Goal: Task Accomplishment & Management: Manage account settings

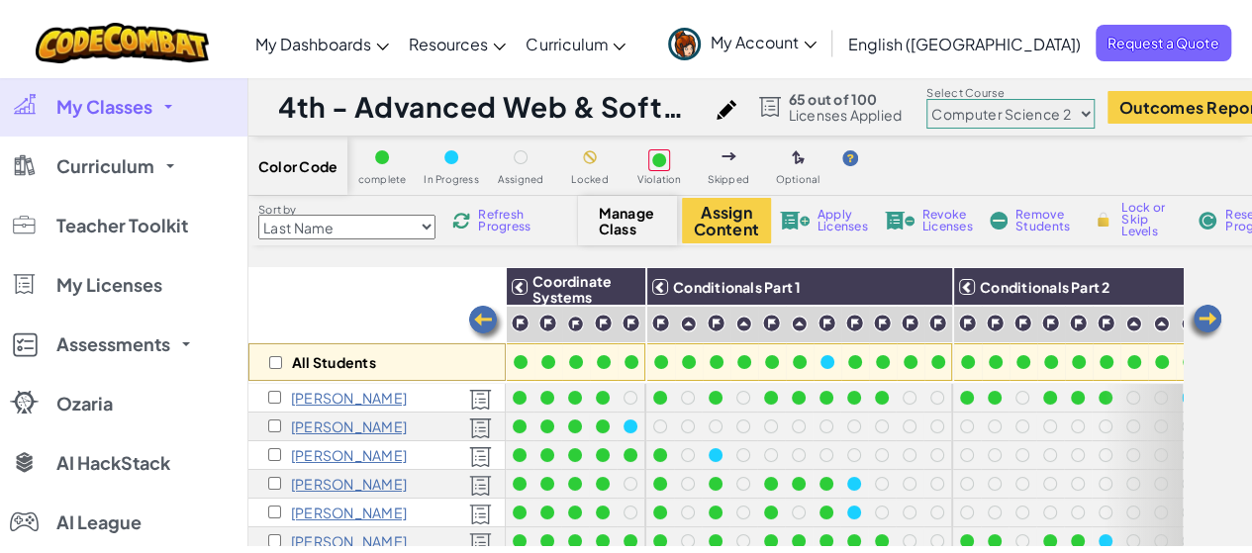
scroll to position [93, 1203]
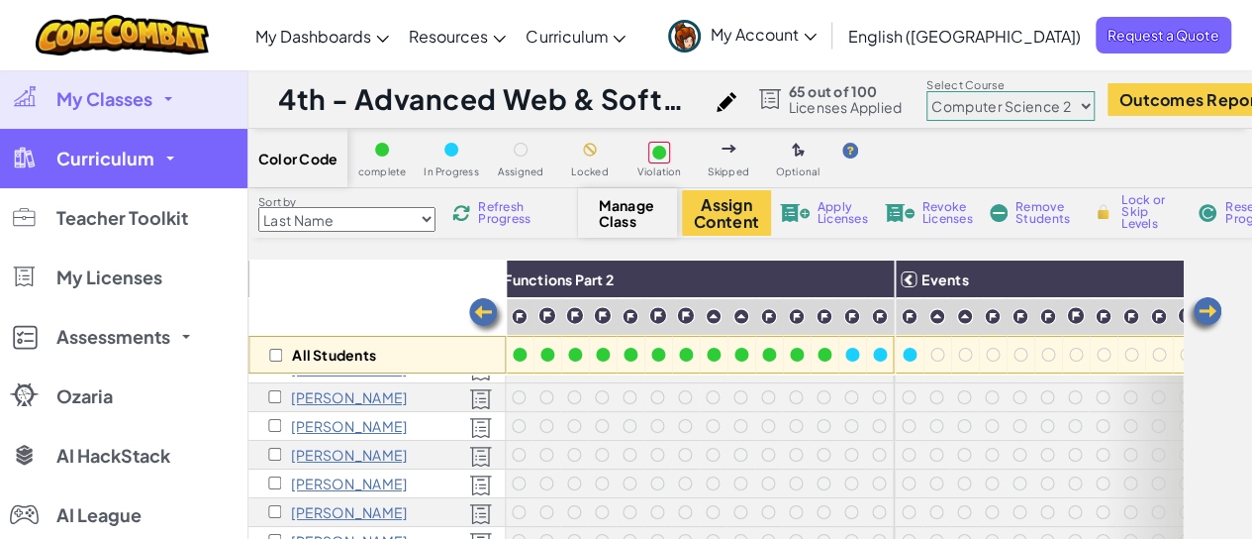
click at [161, 148] on link "Curriculum" at bounding box center [123, 158] width 247 height 59
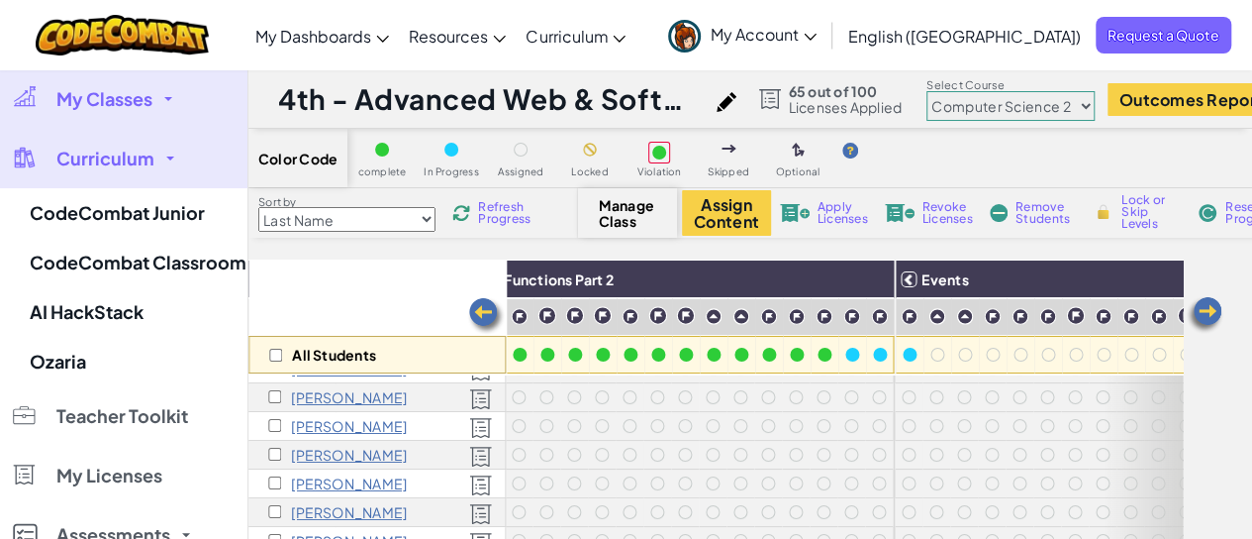
click at [145, 112] on link "My Classes" at bounding box center [123, 98] width 247 height 59
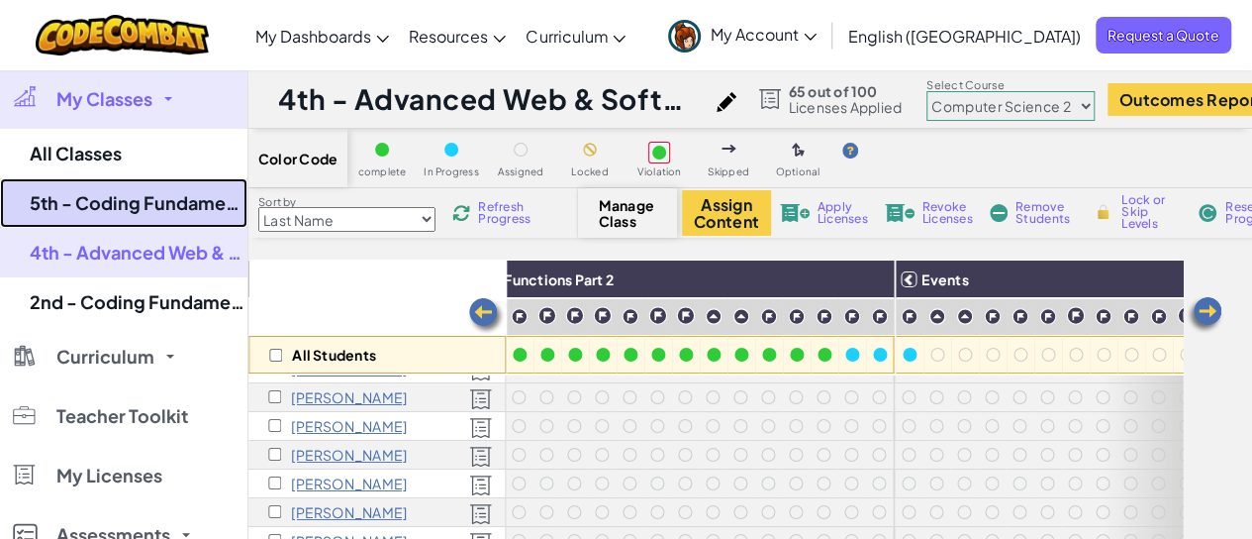
click at [131, 197] on link "5th - Coding Fundamentals - Hunt 2025" at bounding box center [123, 202] width 247 height 49
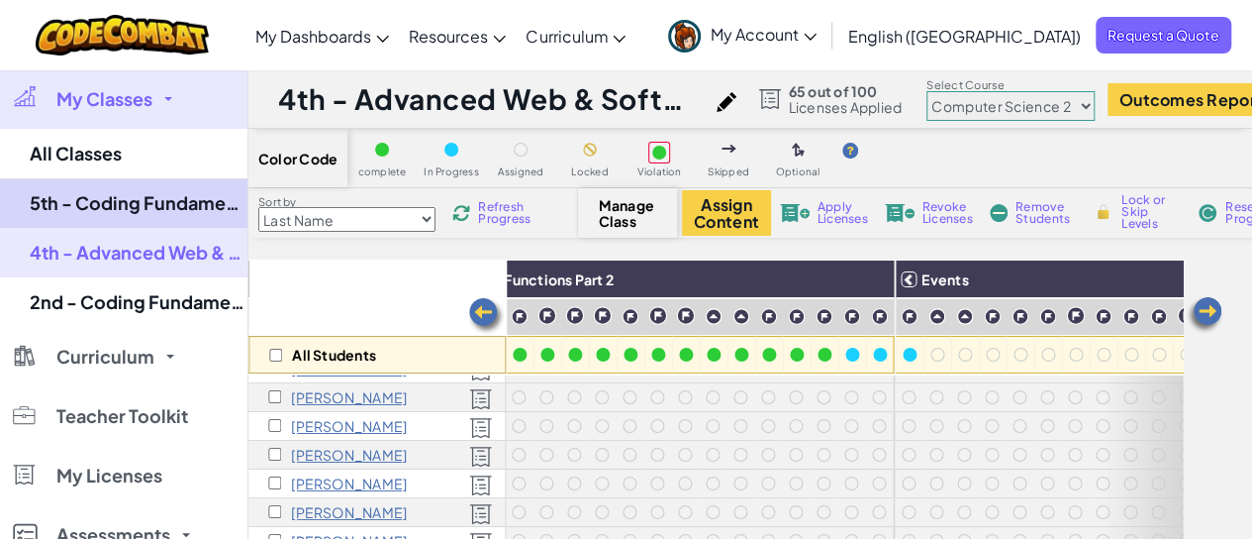
select select "560f1a9f22961295f9427742"
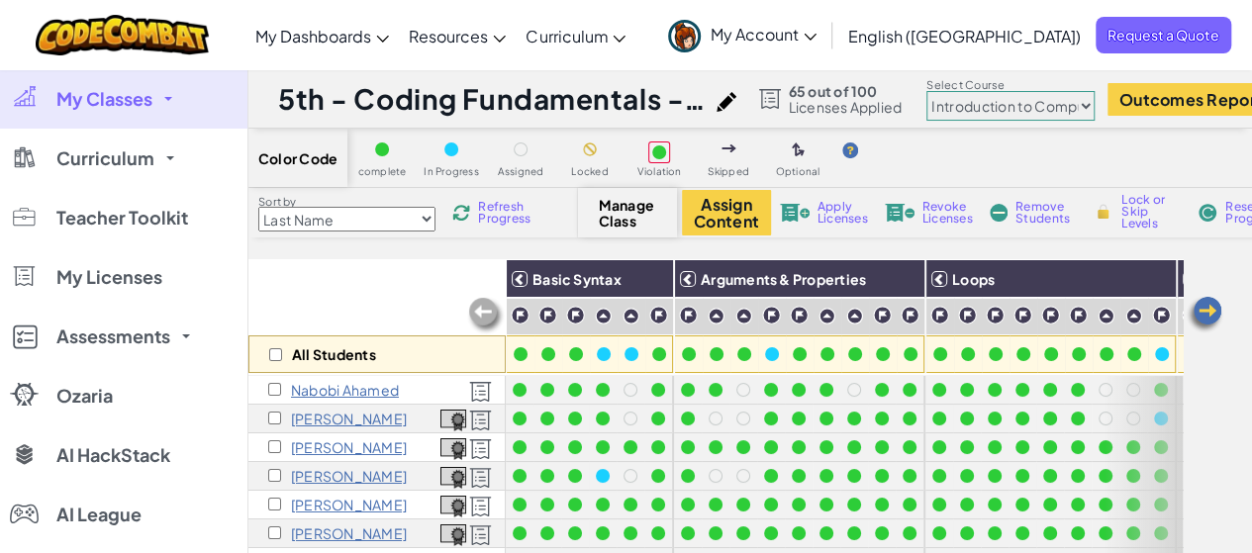
click at [1061, 112] on select "Junior Introduction to Computer Science Game Development 1 Web Development 1 Co…" at bounding box center [1011, 106] width 168 height 30
select select "5632661322961295f9428638"
click at [942, 91] on select "Junior Introduction to Computer Science Game Development 1 Web Development 1 Co…" at bounding box center [1011, 106] width 168 height 30
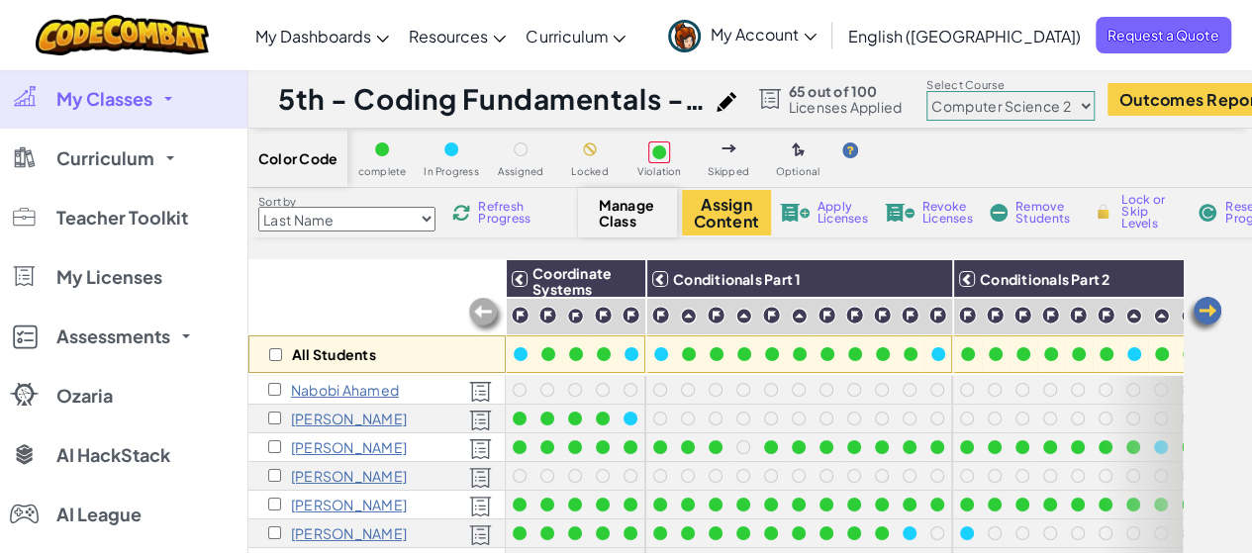
click at [210, 114] on link "My Classes" at bounding box center [123, 98] width 247 height 59
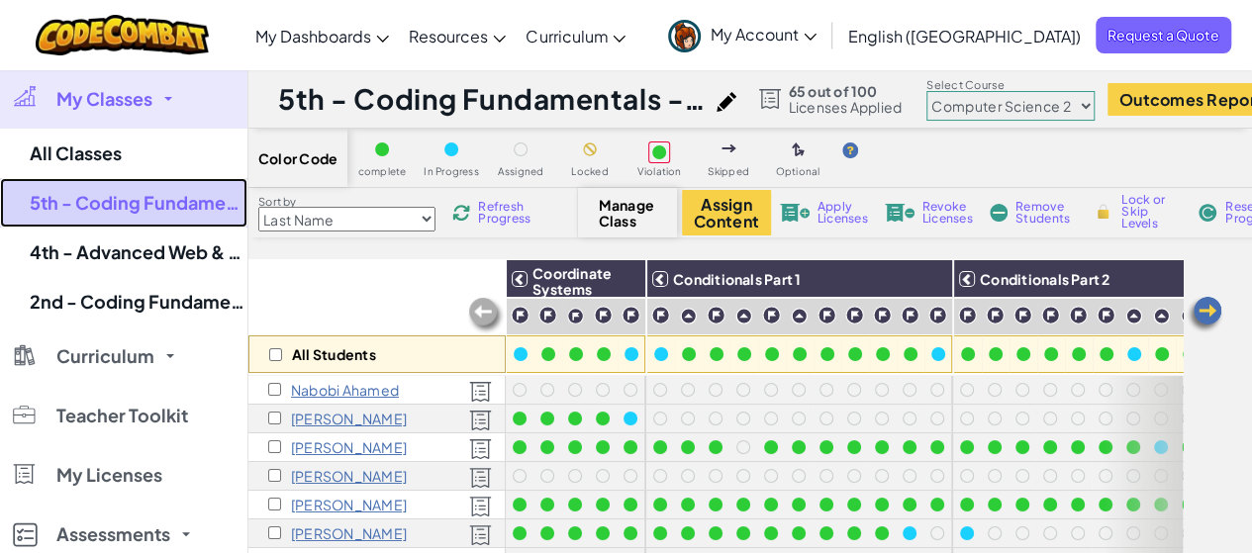
click at [166, 210] on link "5th - Coding Fundamentals - Hunt 2025" at bounding box center [123, 202] width 247 height 49
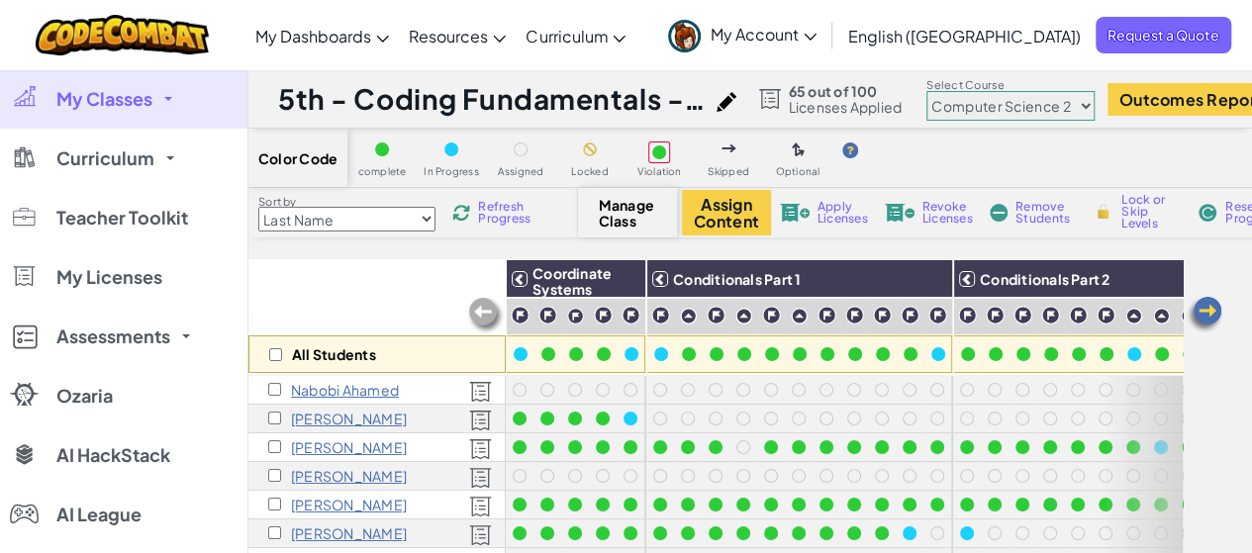
click at [618, 218] on span "Manage Class" at bounding box center [628, 213] width 58 height 32
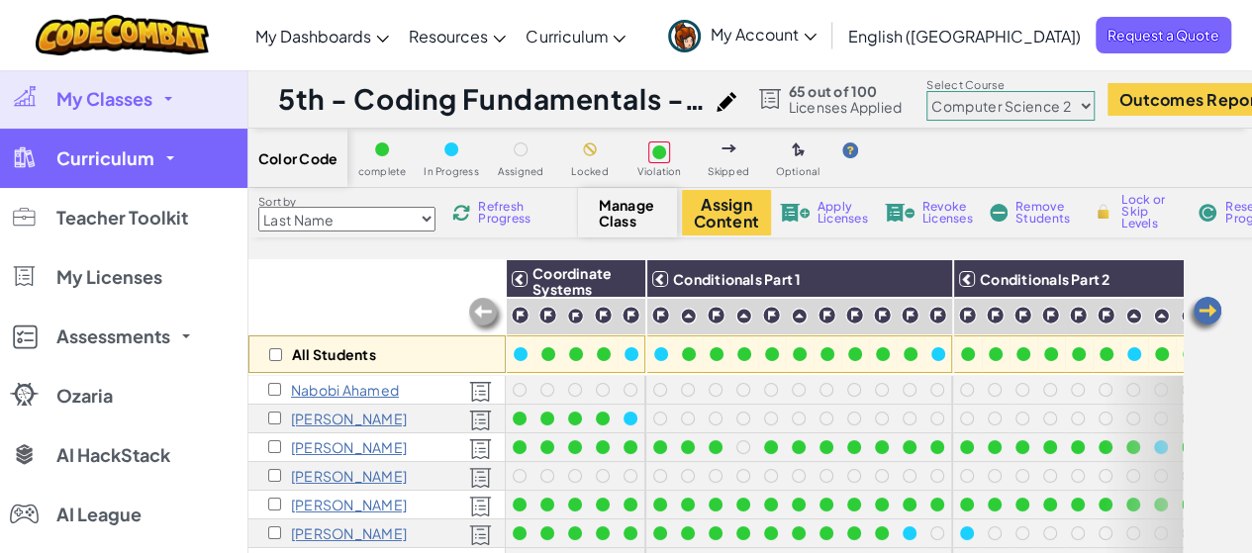
click at [123, 155] on span "Curriculum" at bounding box center [105, 158] width 98 height 18
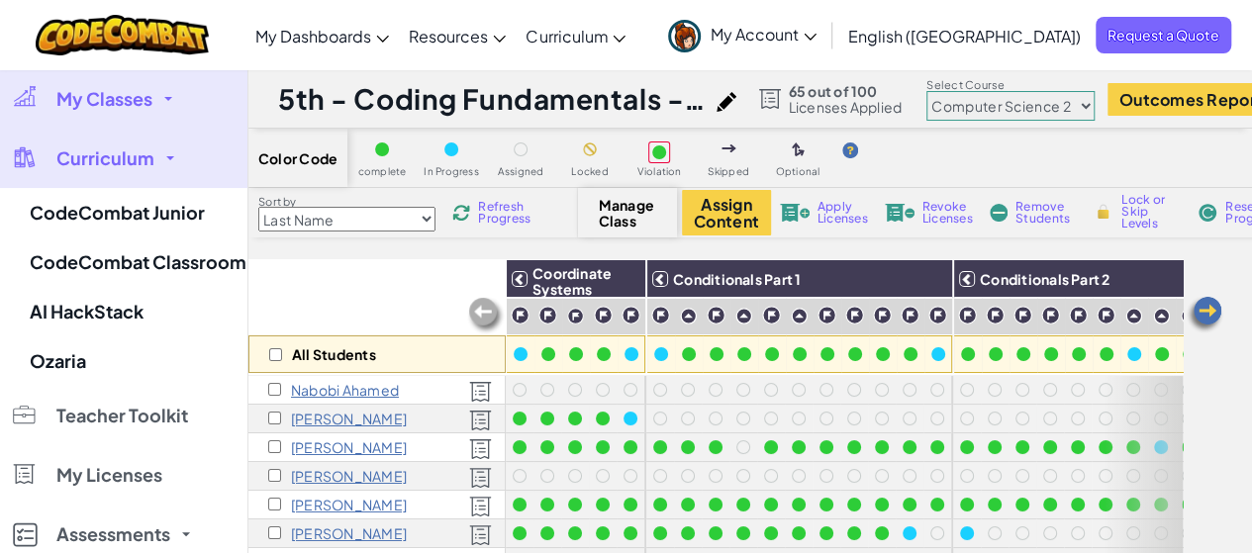
click at [125, 74] on link "My Classes" at bounding box center [123, 98] width 247 height 59
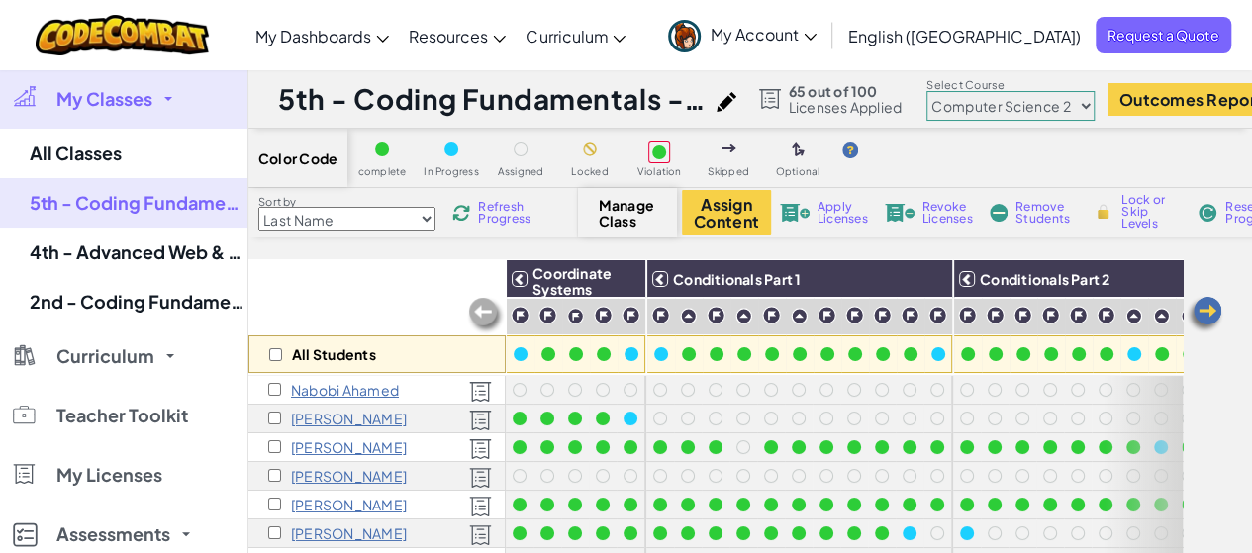
click at [118, 94] on span "My Classes" at bounding box center [104, 99] width 96 height 18
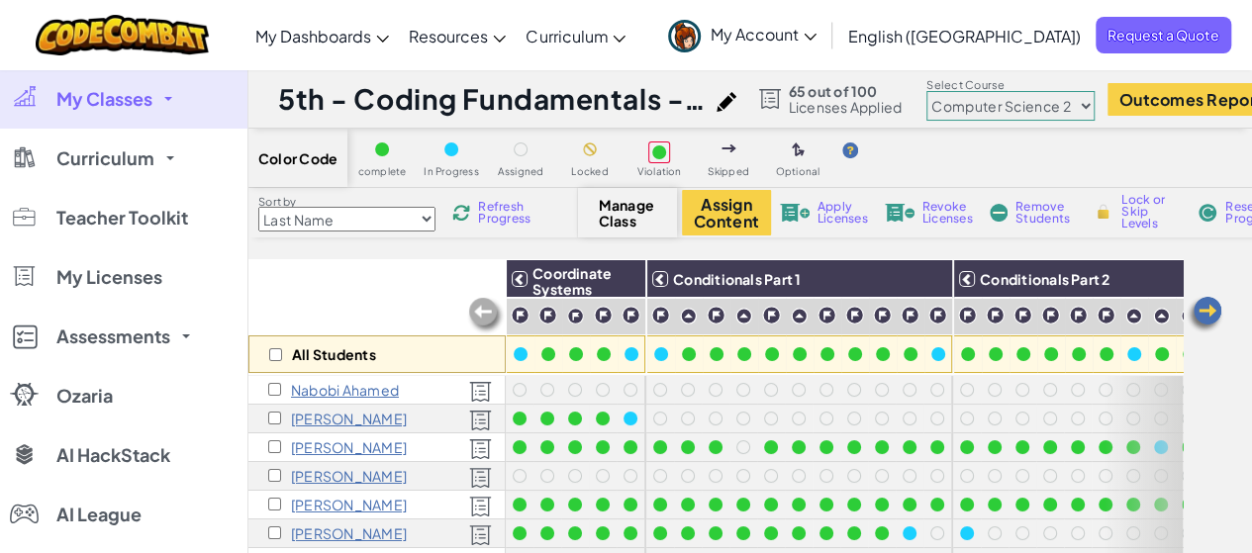
click at [118, 94] on span "My Classes" at bounding box center [104, 99] width 96 height 18
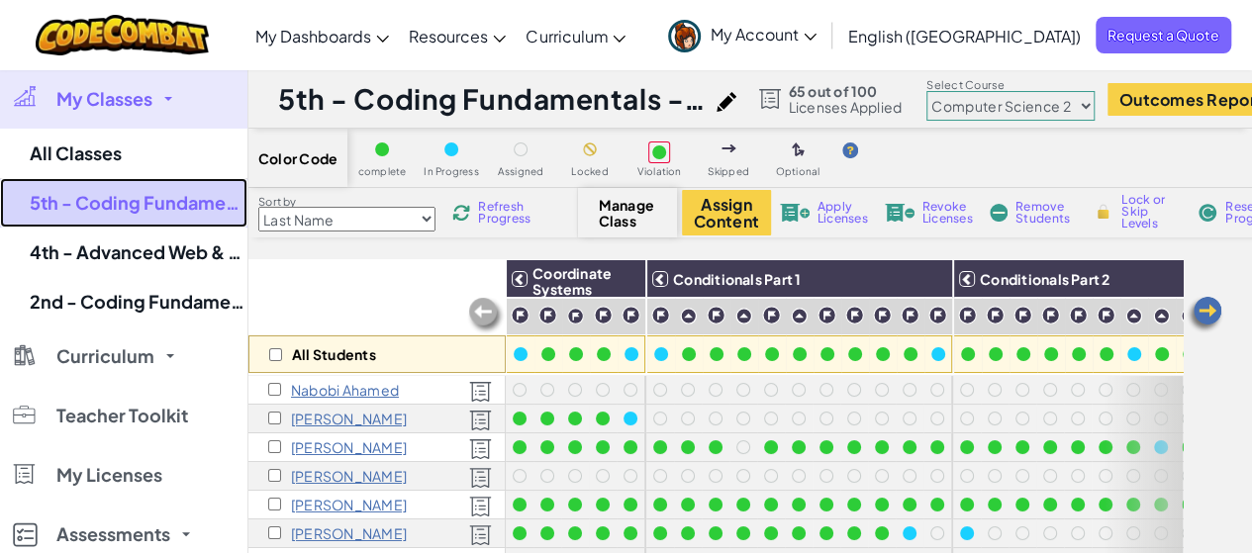
click at [139, 199] on link "5th - Coding Fundamentals - Hunt 2025" at bounding box center [123, 202] width 247 height 49
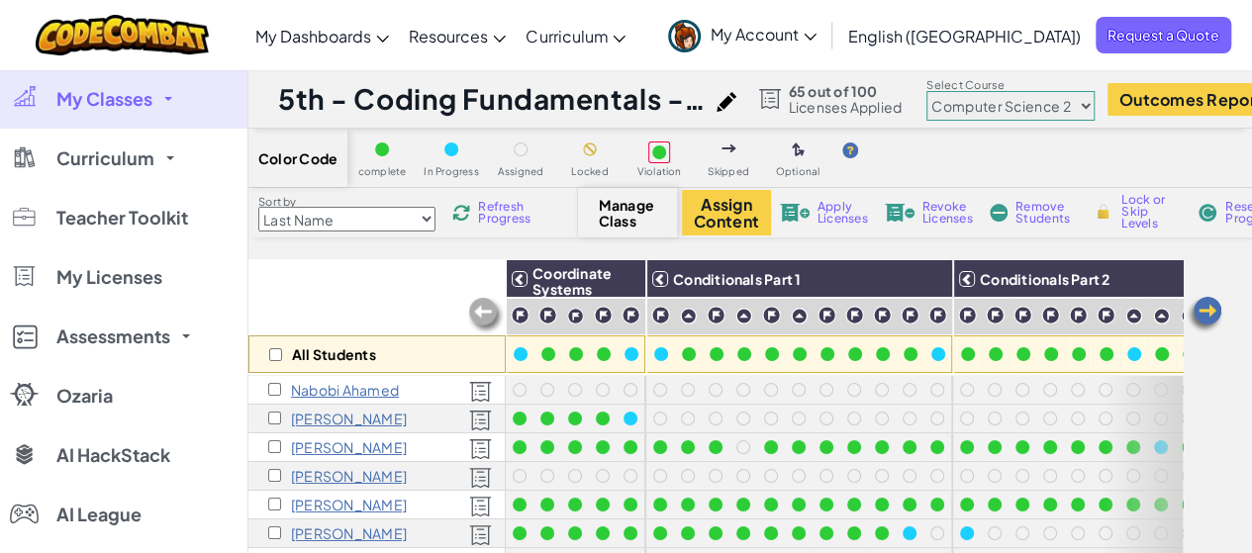
click at [152, 83] on link "My Classes" at bounding box center [123, 98] width 247 height 59
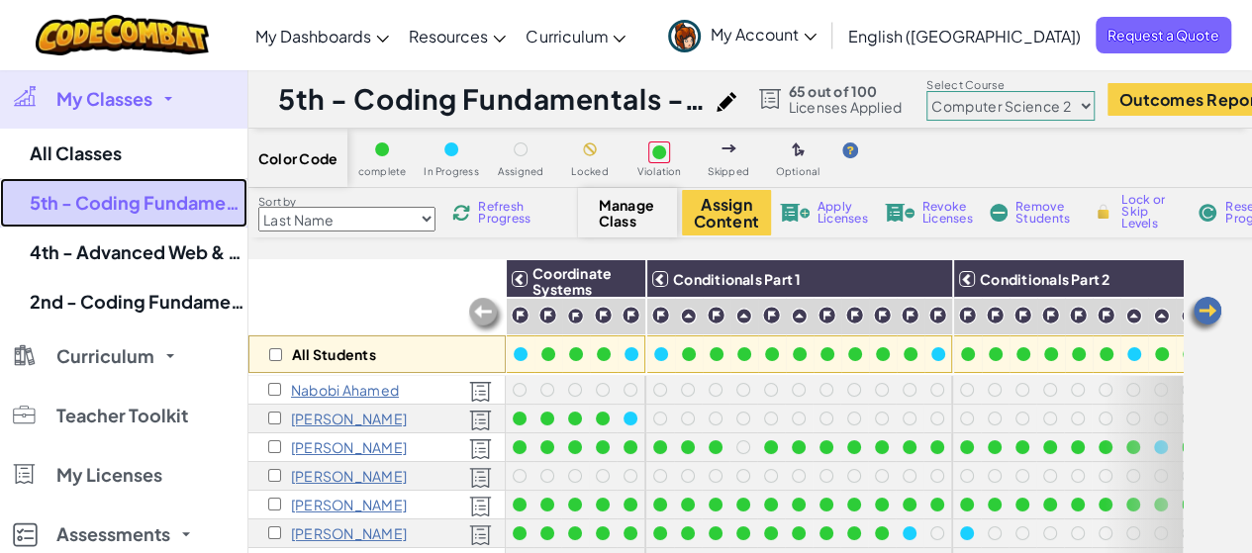
click at [121, 189] on link "5th - Coding Fundamentals - Hunt 2025" at bounding box center [123, 202] width 247 height 49
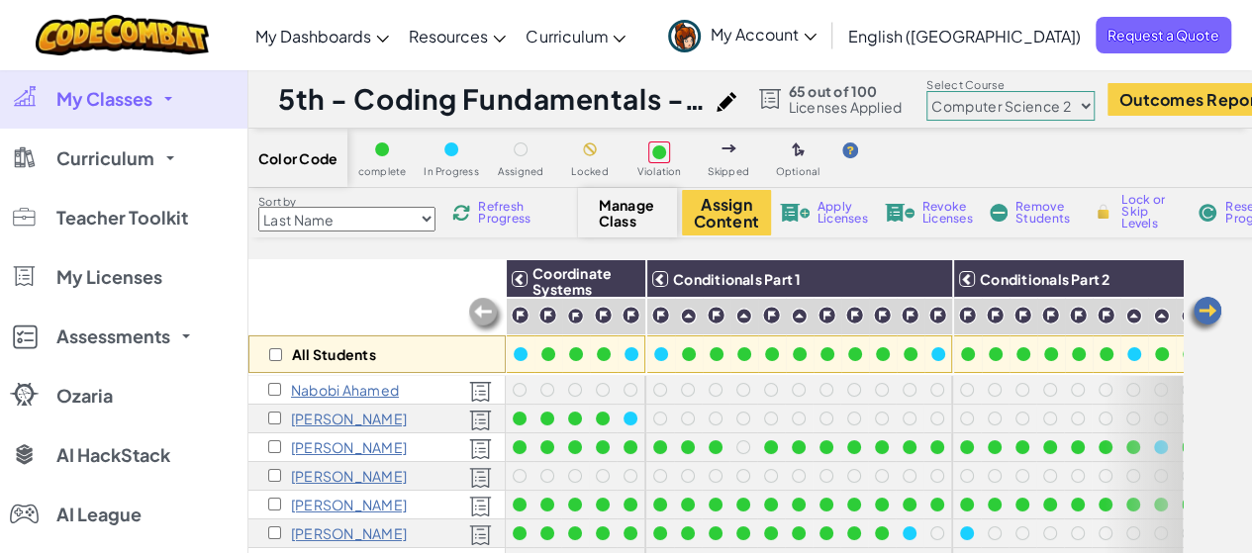
click at [163, 90] on link "My Classes" at bounding box center [123, 98] width 247 height 59
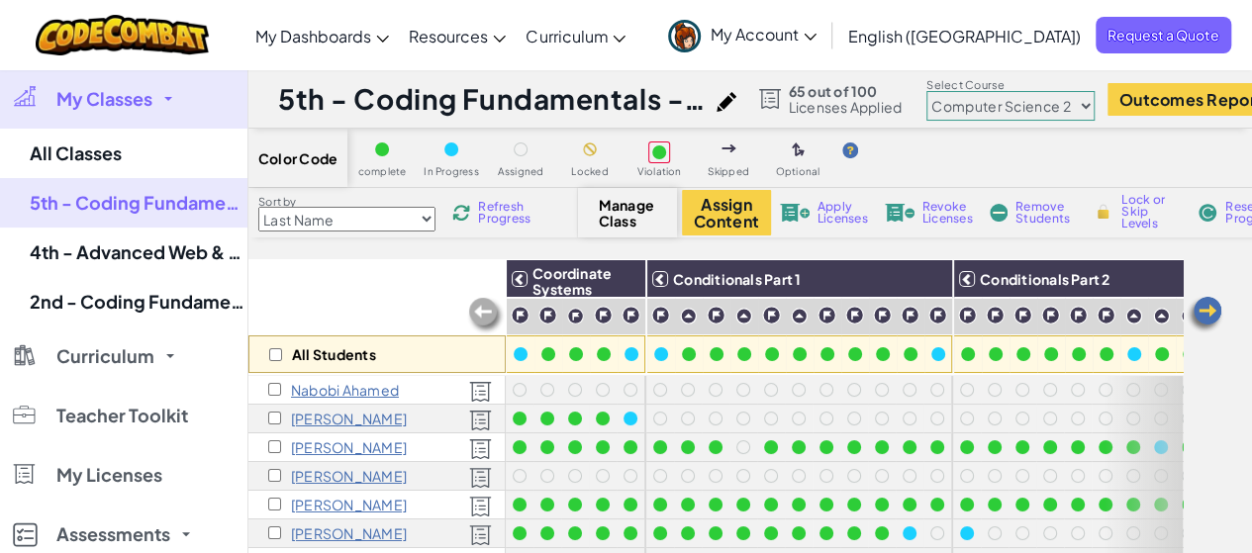
click at [152, 98] on link "My Classes" at bounding box center [123, 98] width 247 height 59
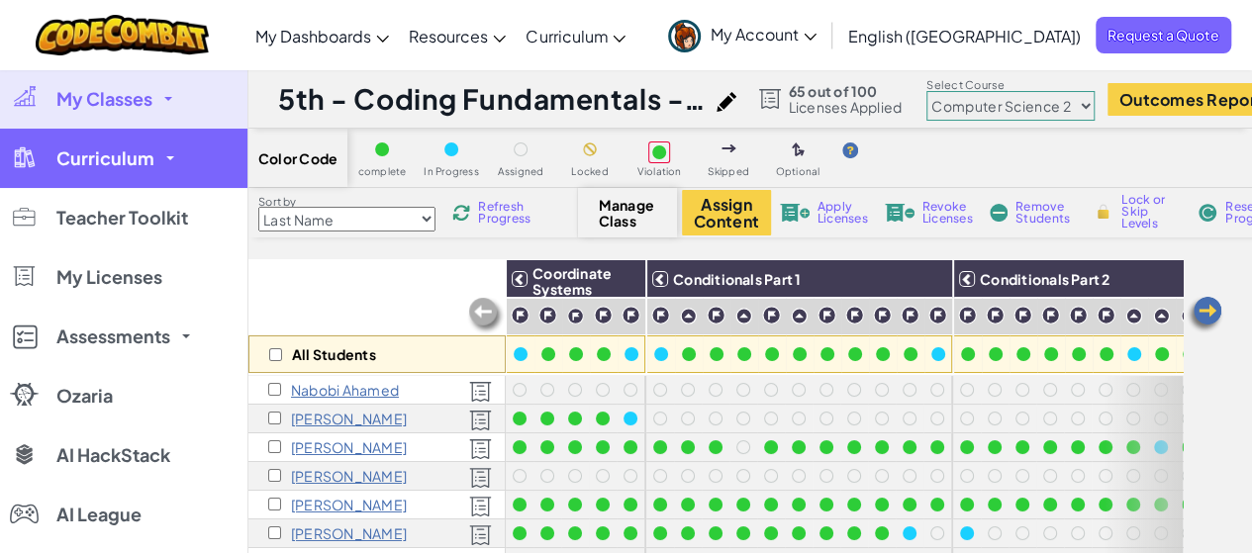
click at [139, 152] on span "Curriculum" at bounding box center [105, 158] width 98 height 18
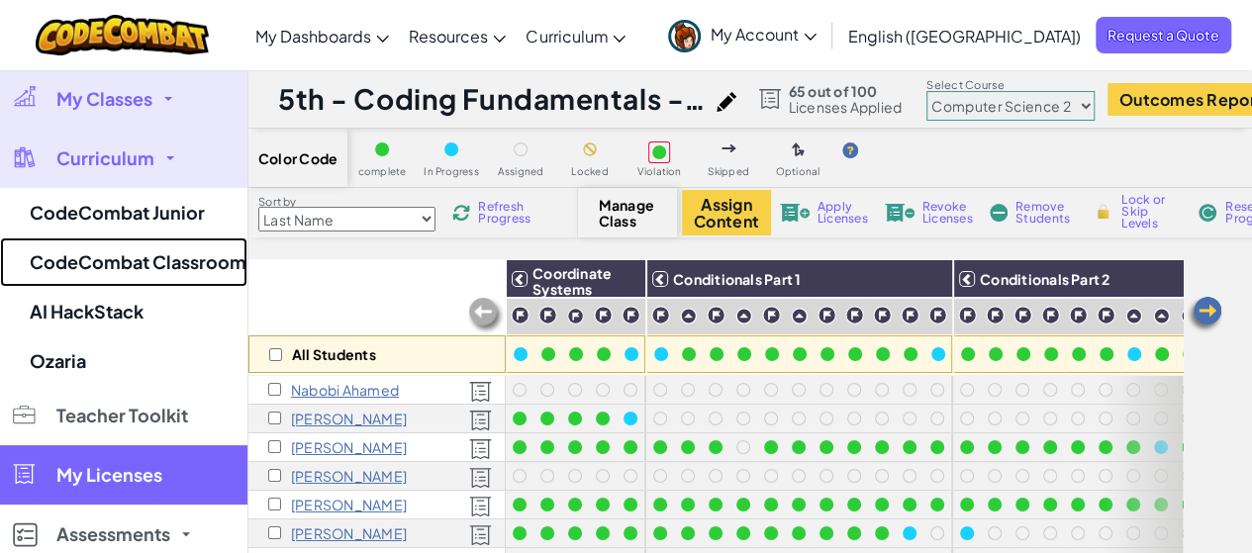
click at [178, 256] on link "CodeCombat Classroom" at bounding box center [123, 262] width 247 height 49
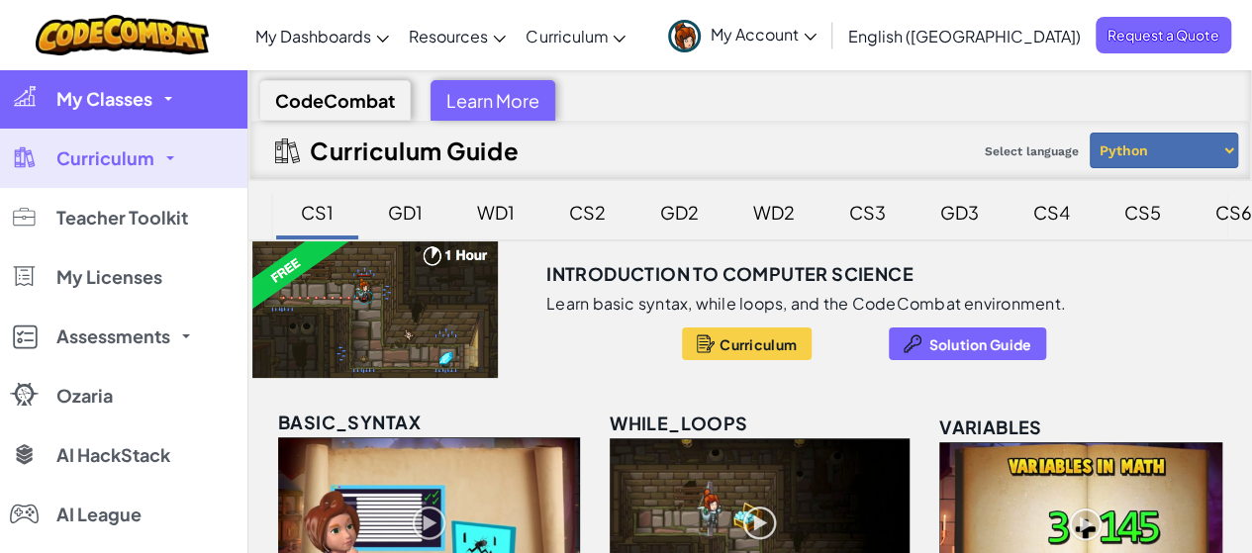
click at [141, 91] on span "My Classes" at bounding box center [104, 99] width 96 height 18
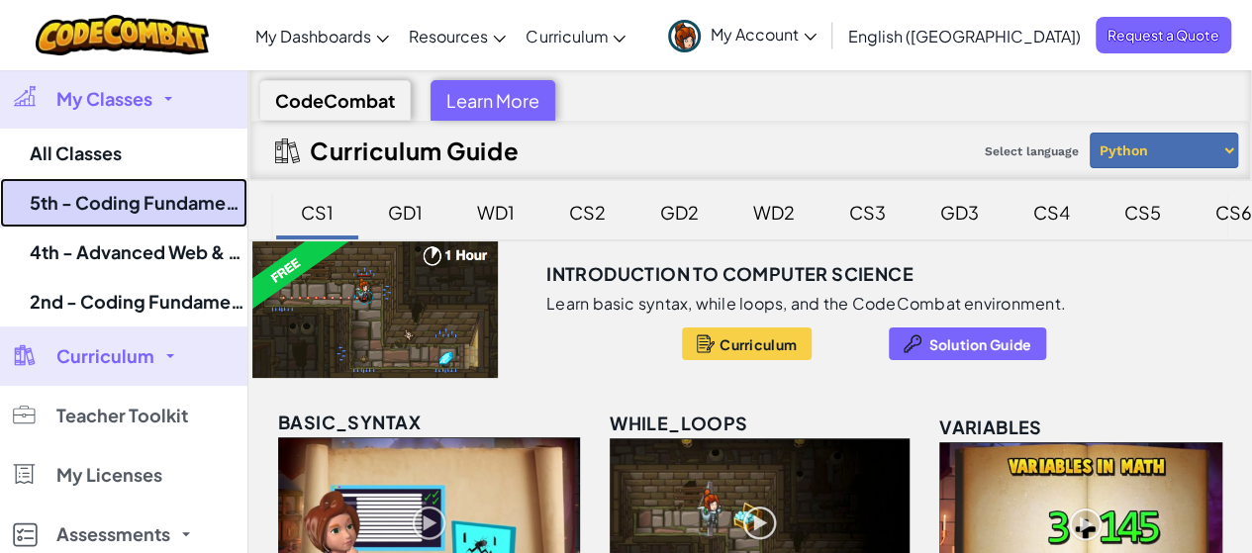
click at [143, 201] on link "5th - Coding Fundamentals - Hunt 2025" at bounding box center [123, 202] width 247 height 49
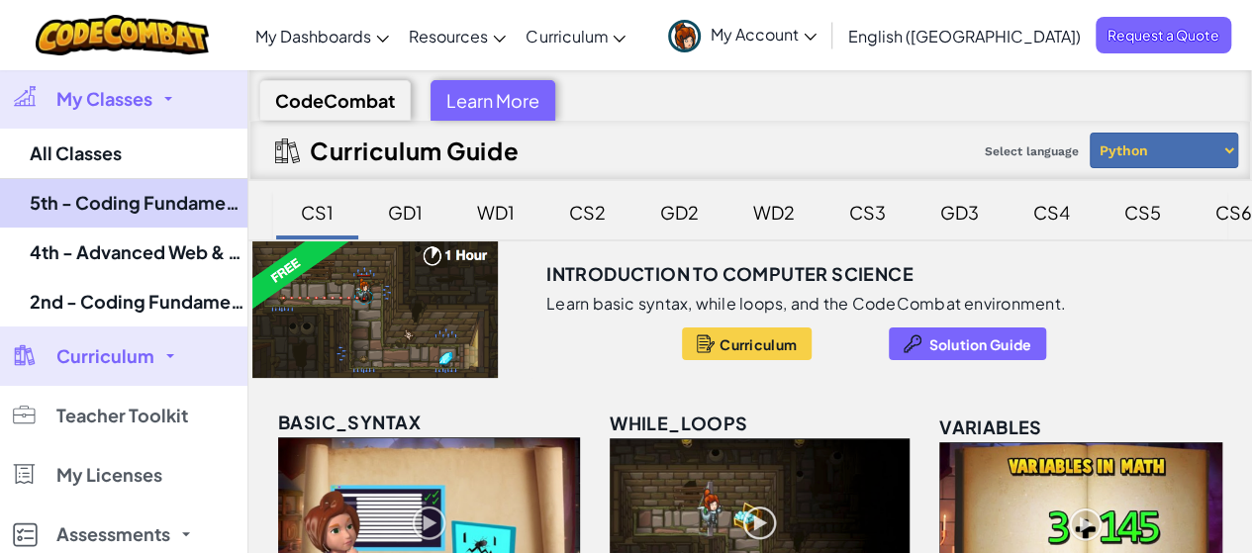
select select "5632661322961295f9428638"
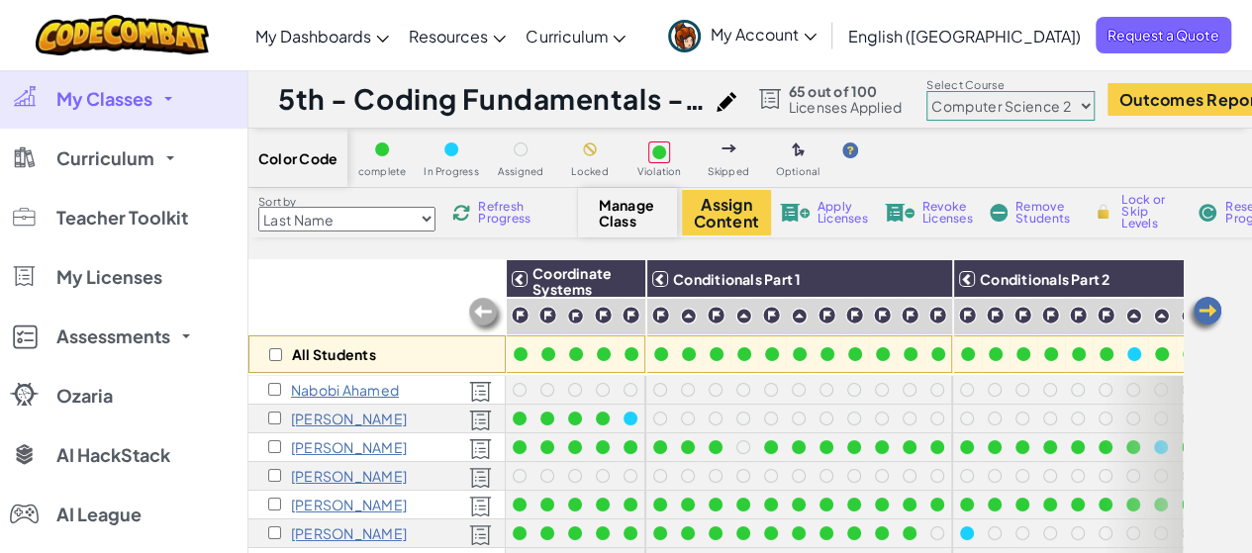
click at [1205, 303] on img at bounding box center [1205, 315] width 40 height 40
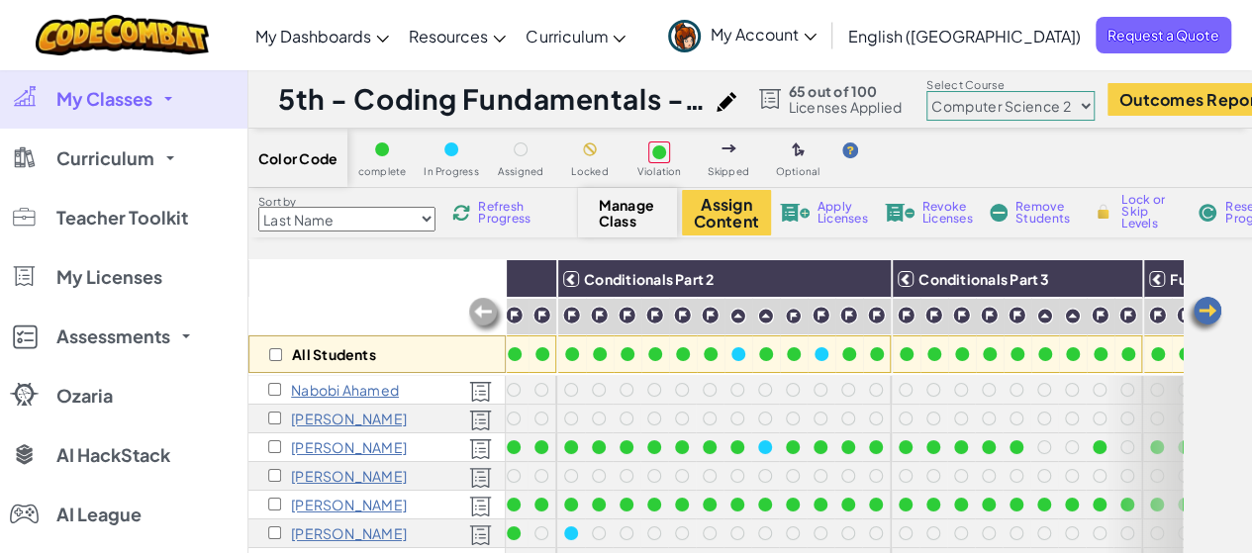
click at [1205, 303] on img at bounding box center [1205, 315] width 40 height 40
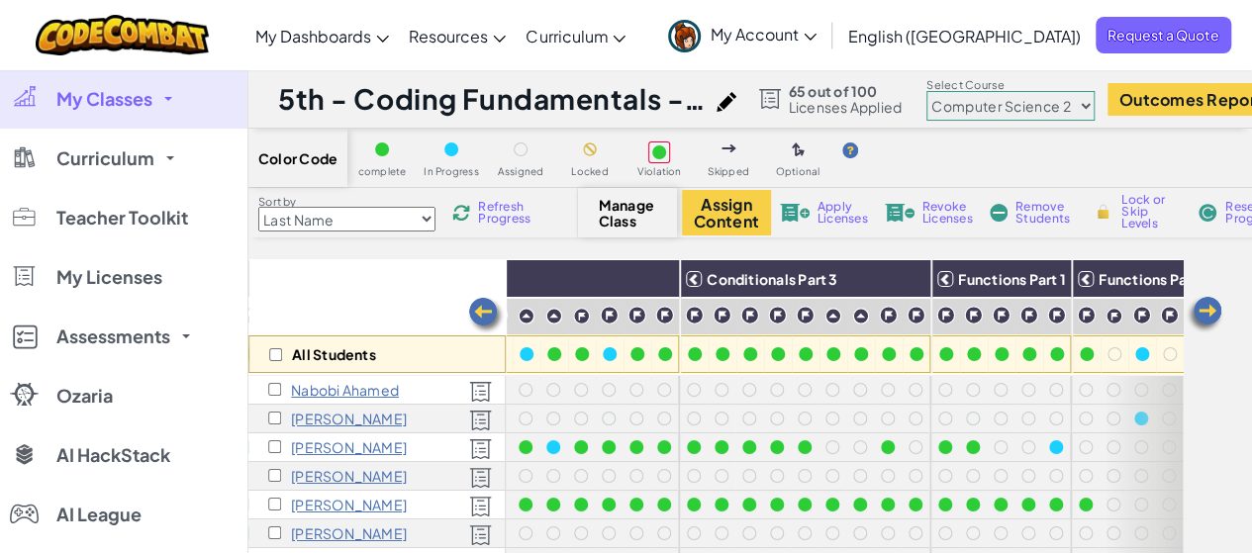
click at [1205, 303] on img at bounding box center [1205, 315] width 40 height 40
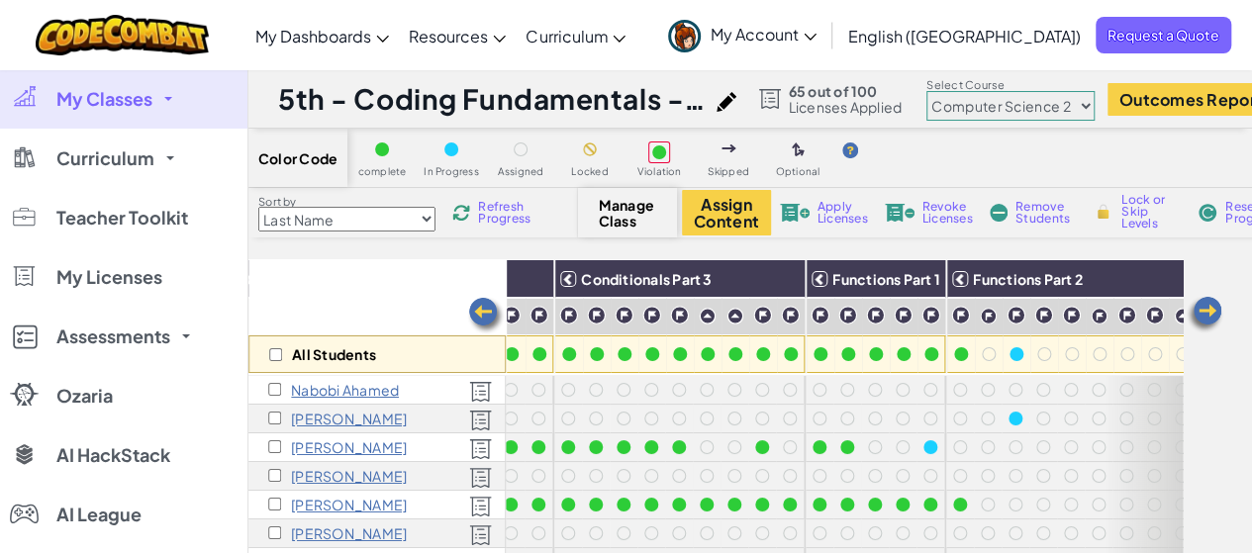
click at [1205, 303] on img at bounding box center [1205, 315] width 40 height 40
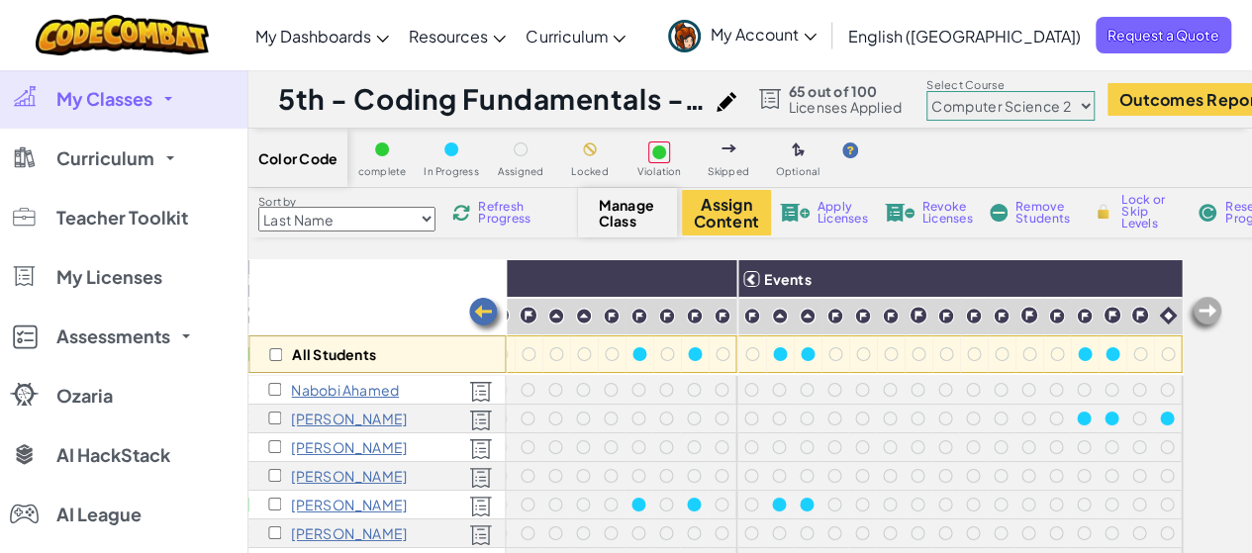
click at [471, 298] on img at bounding box center [486, 316] width 40 height 40
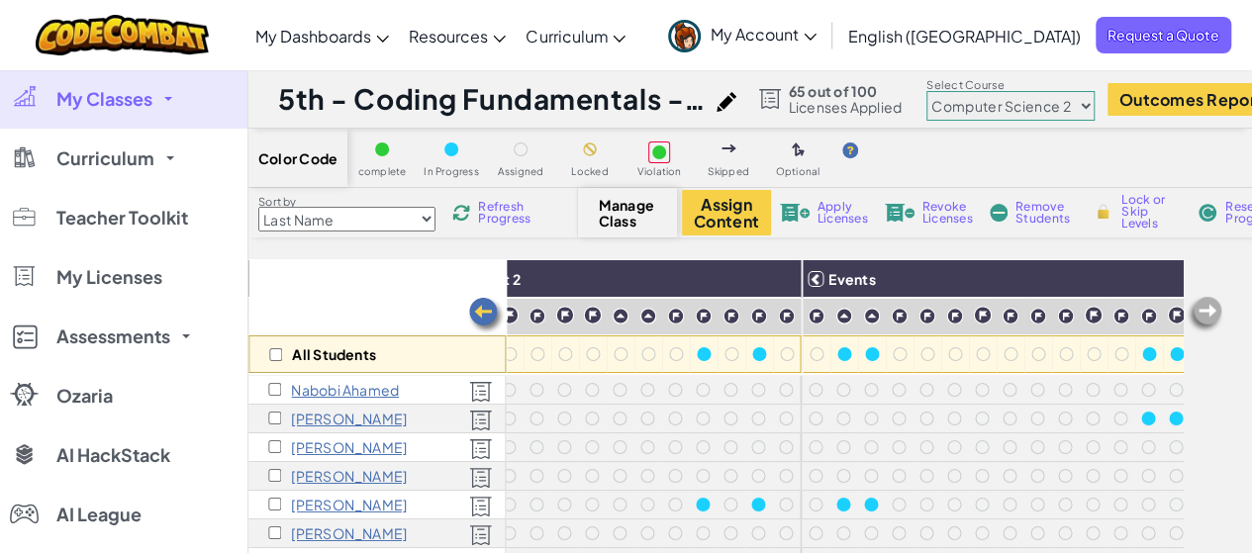
click at [470, 298] on img at bounding box center [486, 316] width 40 height 40
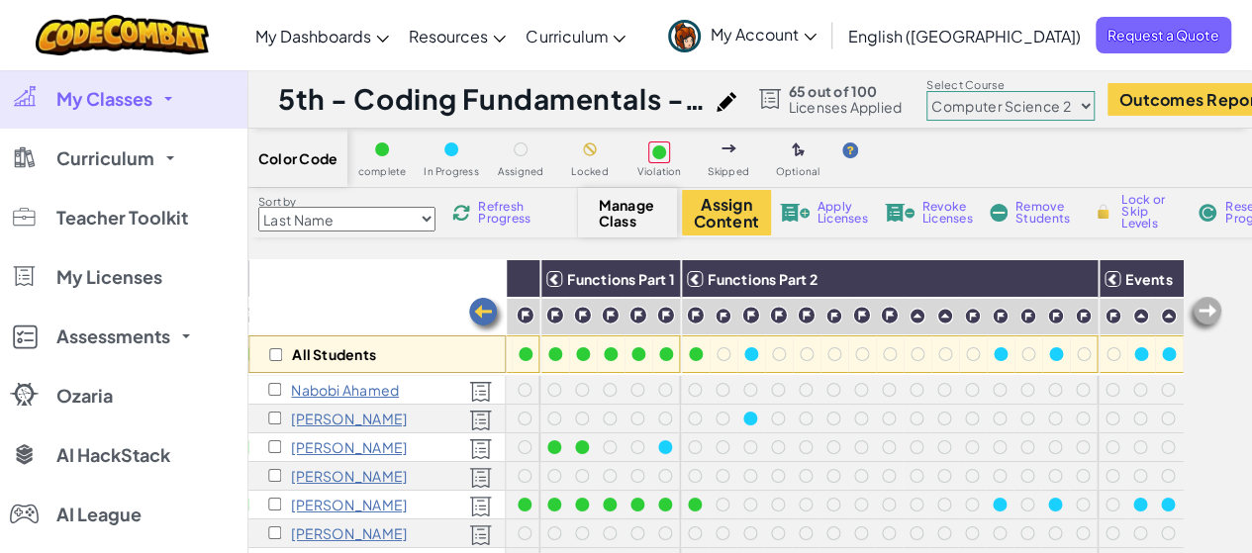
click at [470, 298] on img at bounding box center [486, 316] width 40 height 40
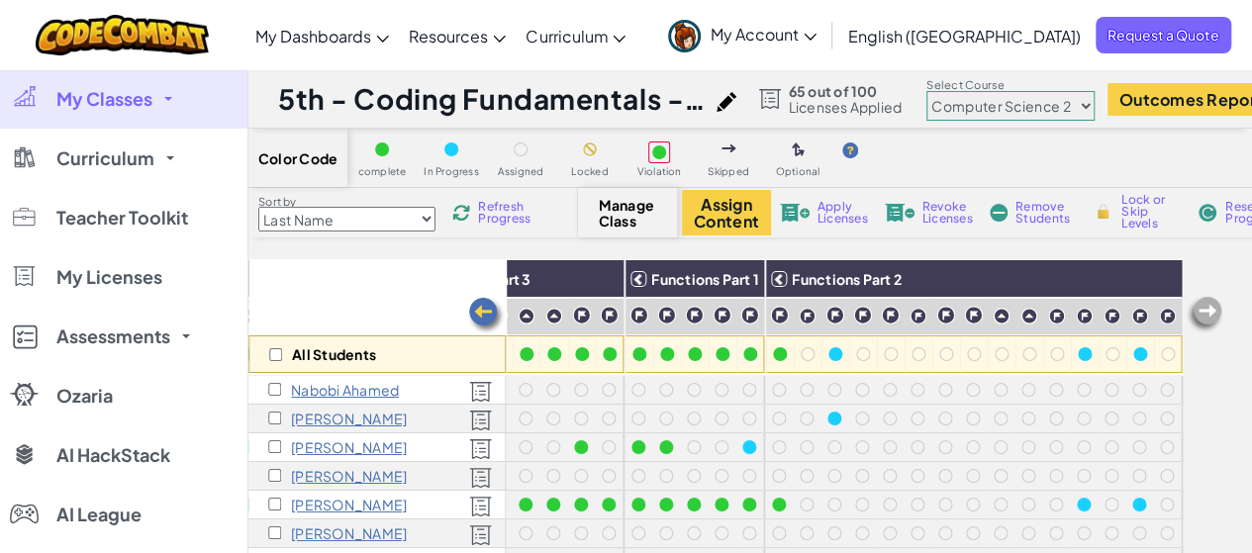
click at [470, 298] on img at bounding box center [486, 316] width 40 height 40
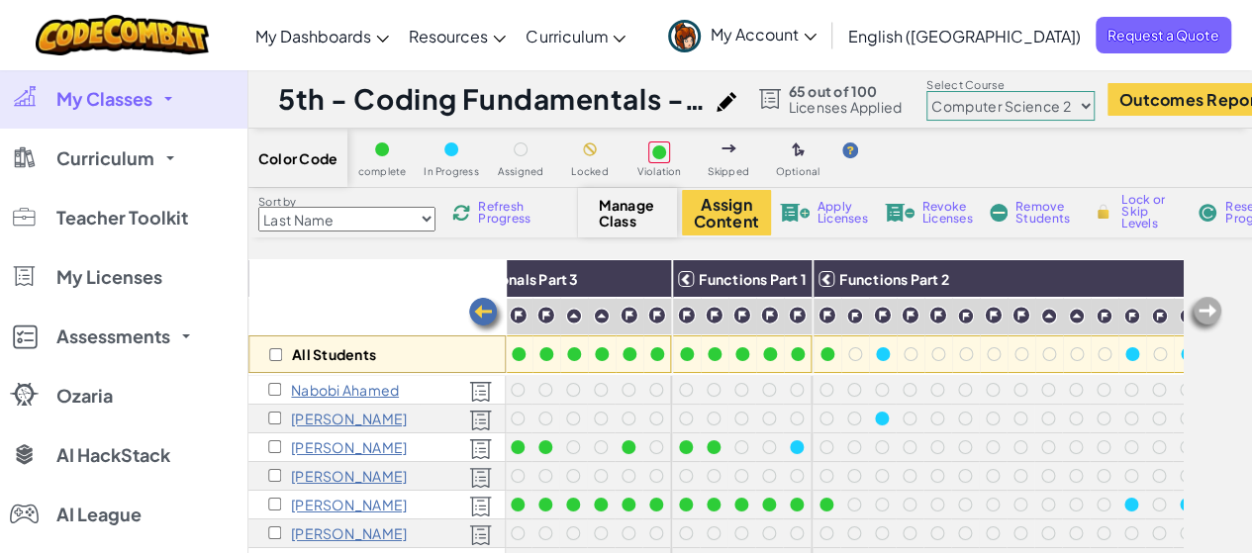
click at [470, 298] on img at bounding box center [486, 316] width 40 height 40
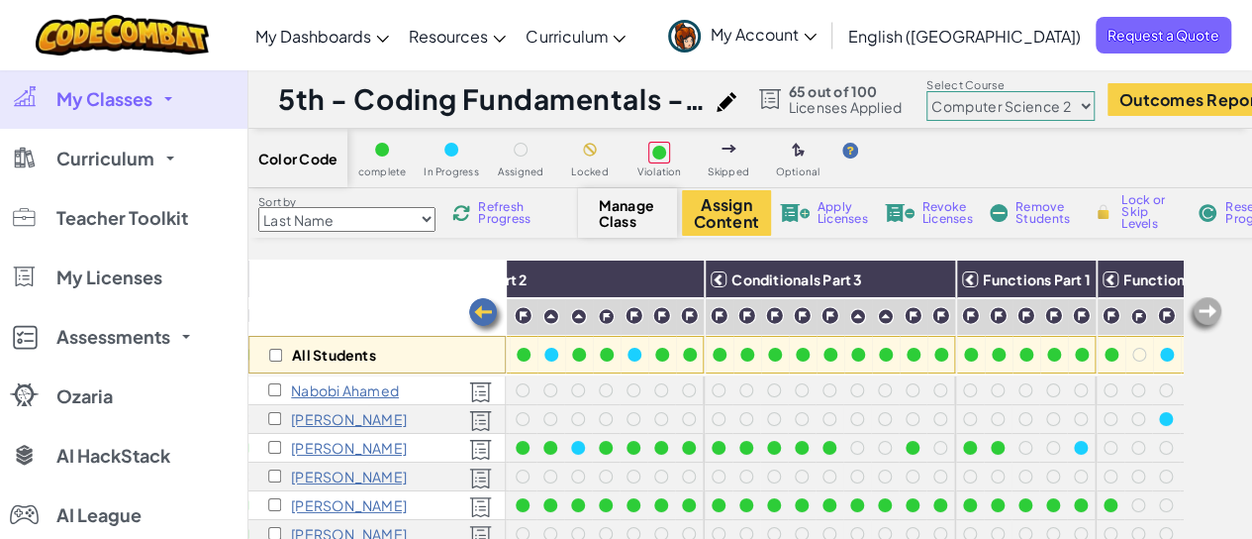
click at [470, 298] on img at bounding box center [486, 316] width 40 height 40
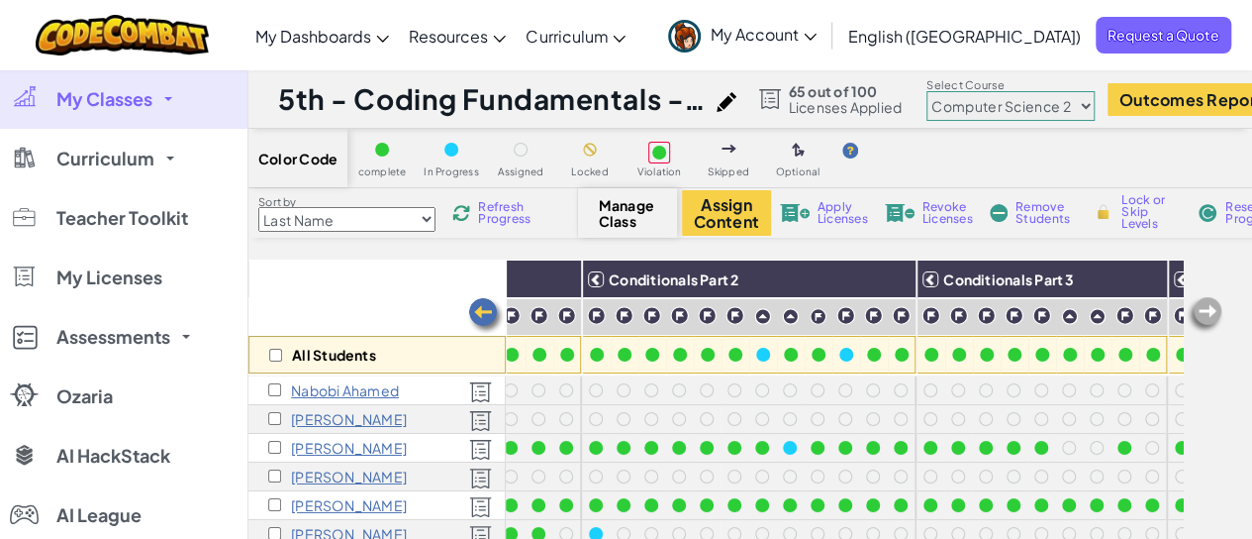
click at [470, 298] on img at bounding box center [486, 316] width 40 height 40
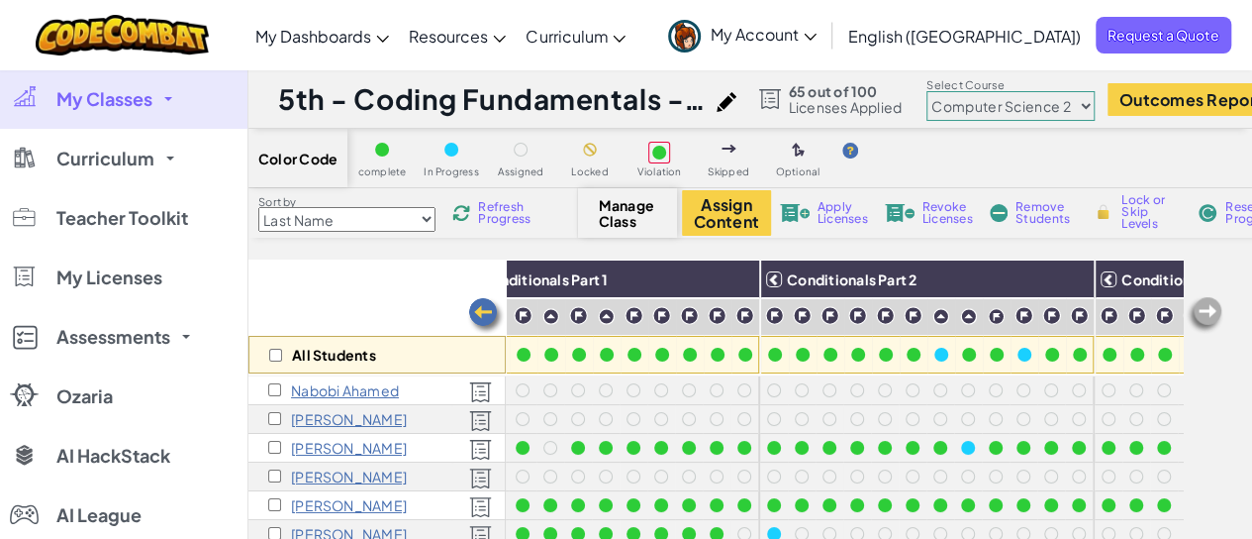
click at [470, 298] on img at bounding box center [486, 316] width 40 height 40
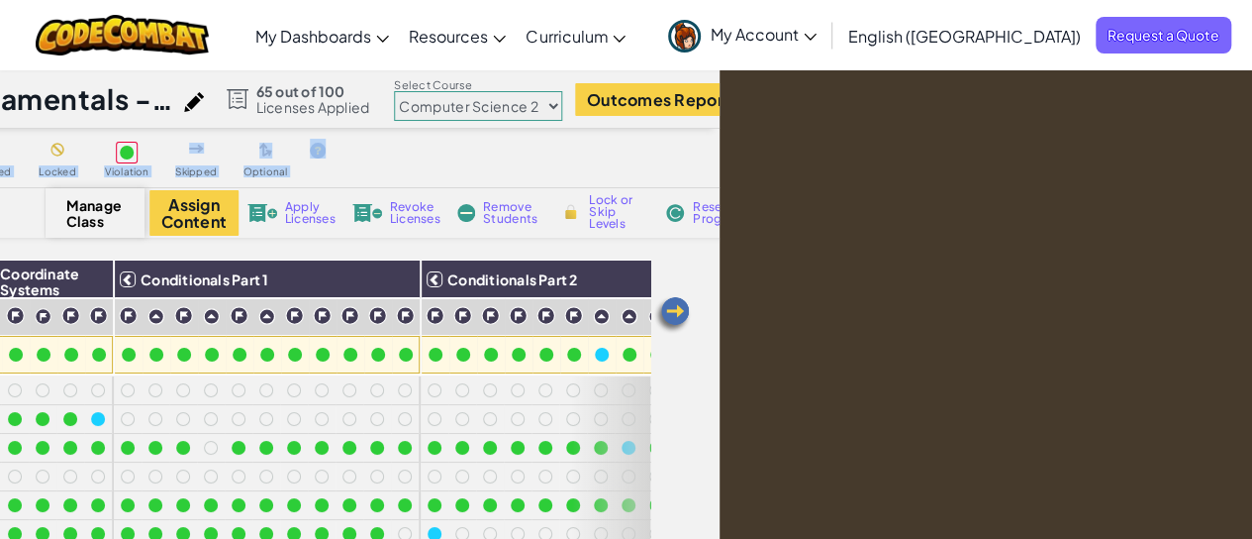
scroll to position [0, 657]
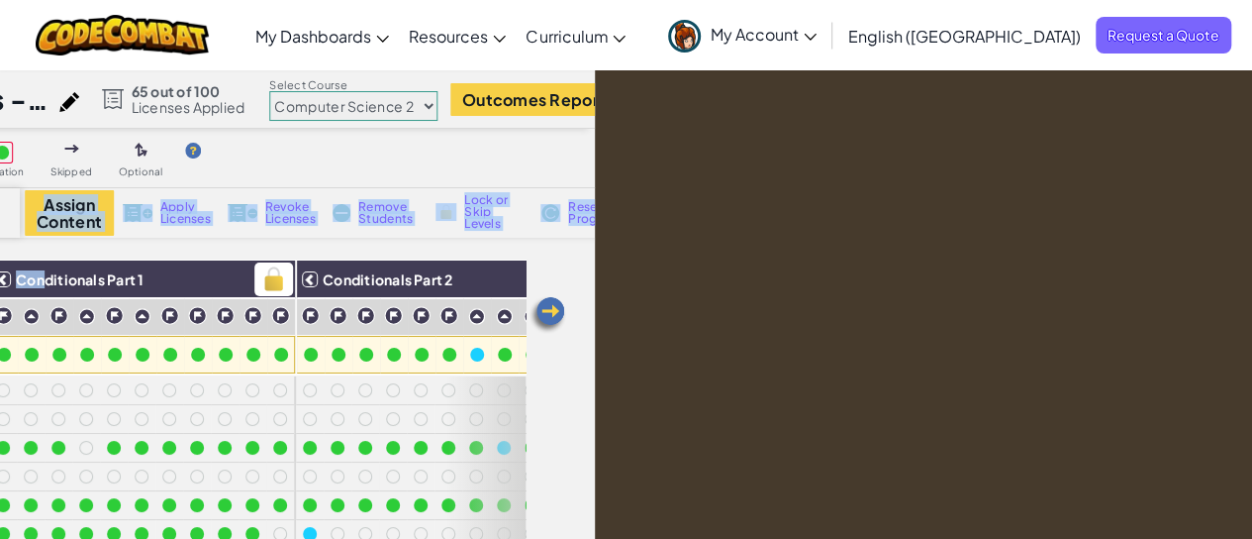
drag, startPoint x: 963, startPoint y: 144, endPoint x: 39, endPoint y: 290, distance: 936.1
click at [39, 290] on div "Color Code complete In Progress Assigned Locked Violation Skipped Optional Sort…" at bounding box center [93, 482] width 1004 height 707
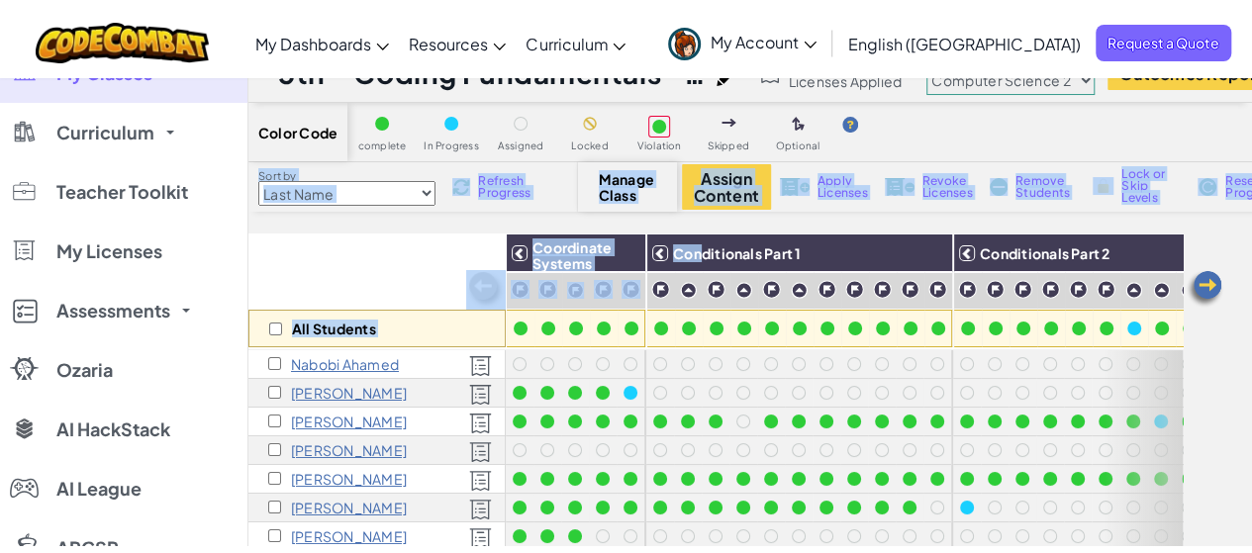
scroll to position [0, 0]
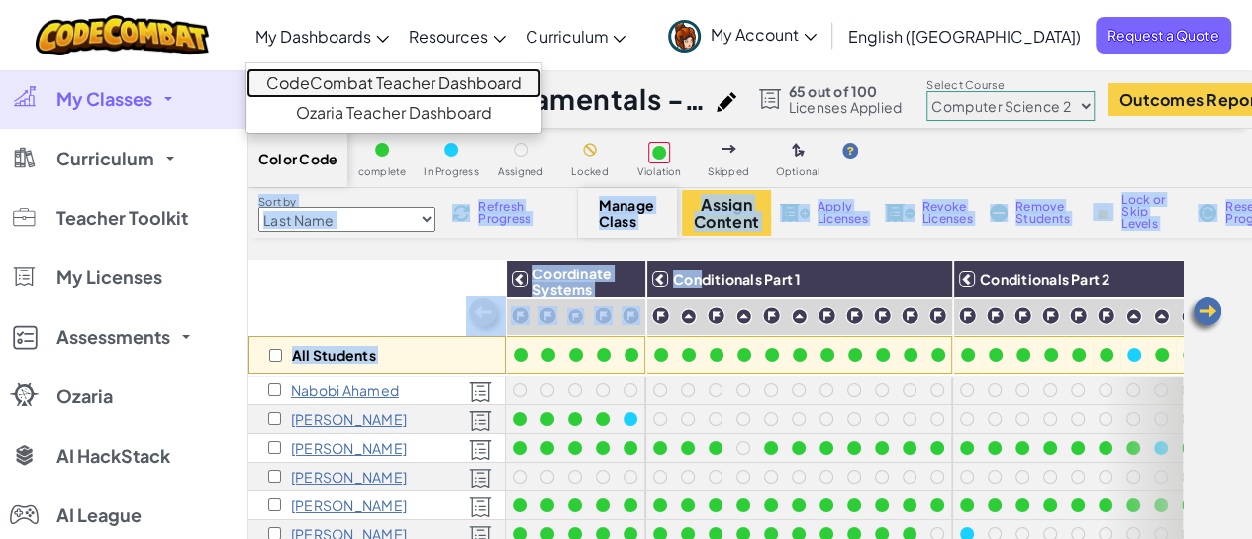
click at [404, 73] on link "CodeCombat Teacher Dashboard" at bounding box center [393, 83] width 295 height 30
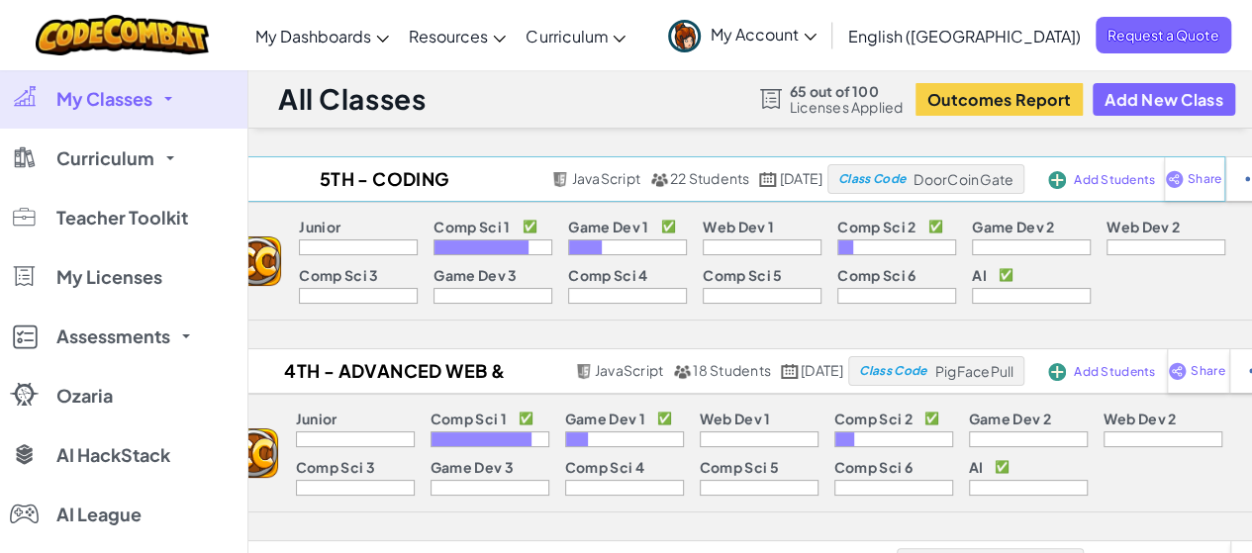
click at [950, 179] on div "Class Code DoorCoinGate" at bounding box center [926, 179] width 197 height 30
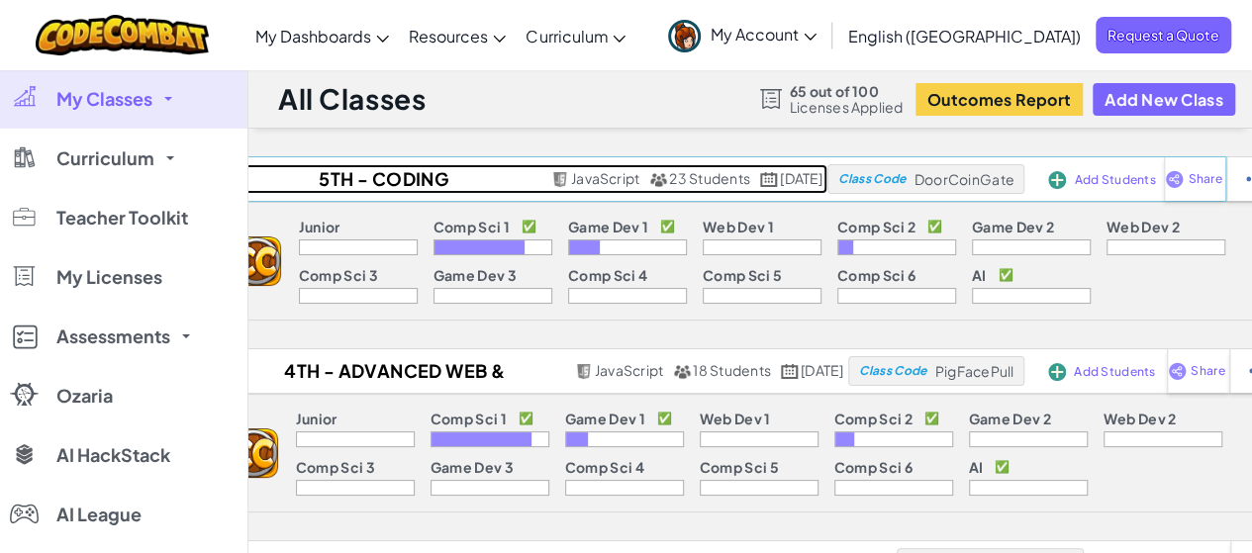
click at [367, 172] on h2 "5th - Coding Fundamentals - Hunt 2025" at bounding box center [382, 179] width 330 height 30
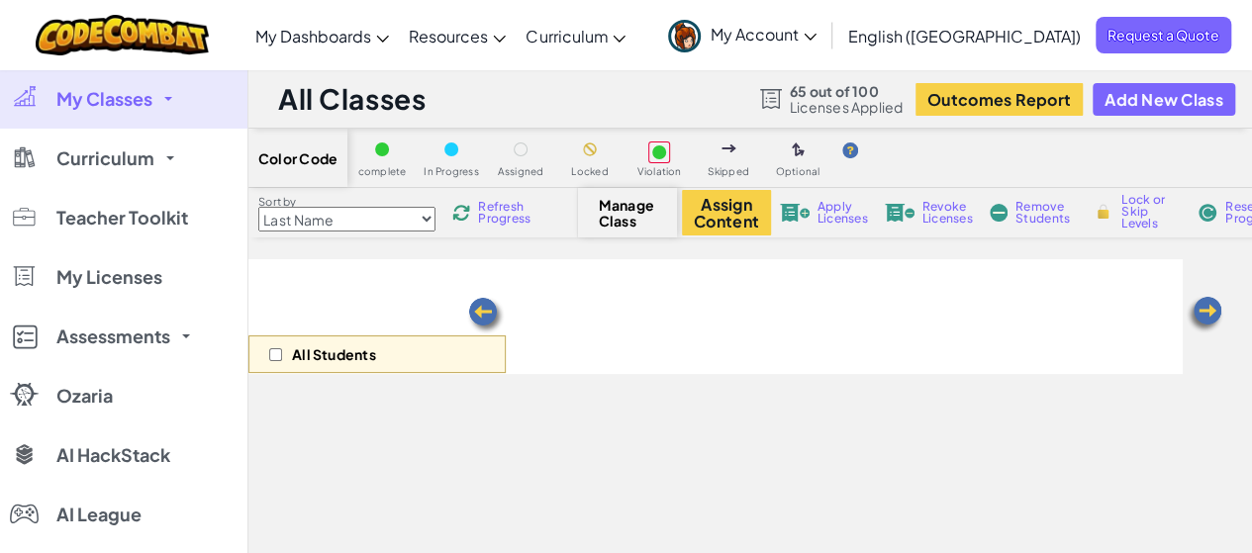
select select "5632661322961295f9428638"
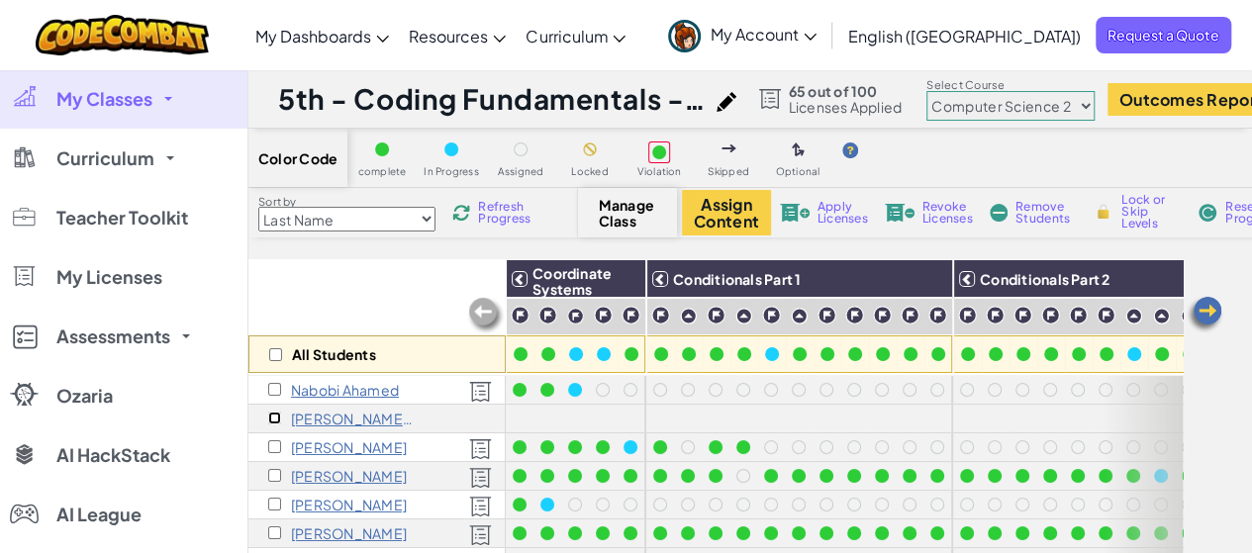
click at [277, 417] on input "checkbox" at bounding box center [274, 418] width 13 height 13
checkbox input "true"
click at [829, 222] on span "Apply Licenses" at bounding box center [843, 213] width 50 height 24
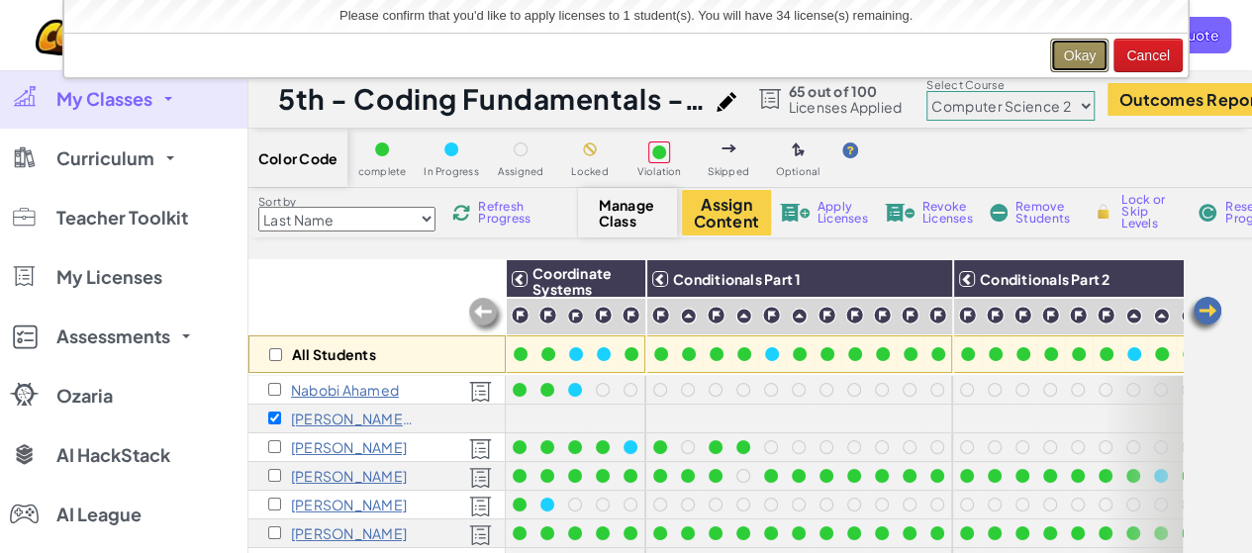
click at [1099, 41] on button "Okay" at bounding box center [1079, 56] width 58 height 34
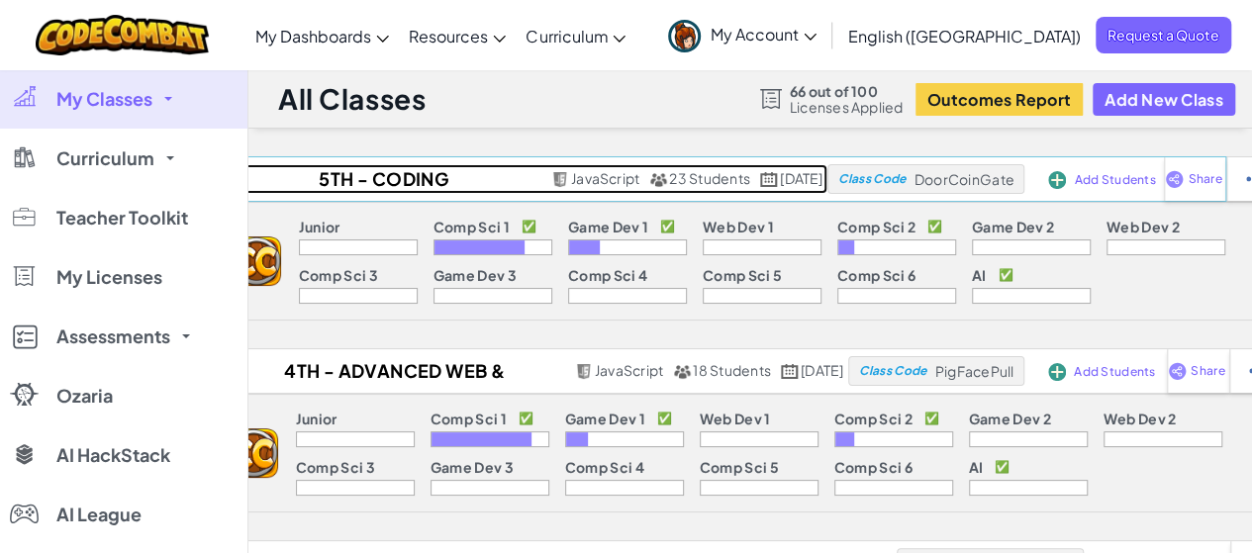
click at [343, 185] on h2 "5th - Coding Fundamentals - Hunt 2025" at bounding box center [382, 179] width 330 height 30
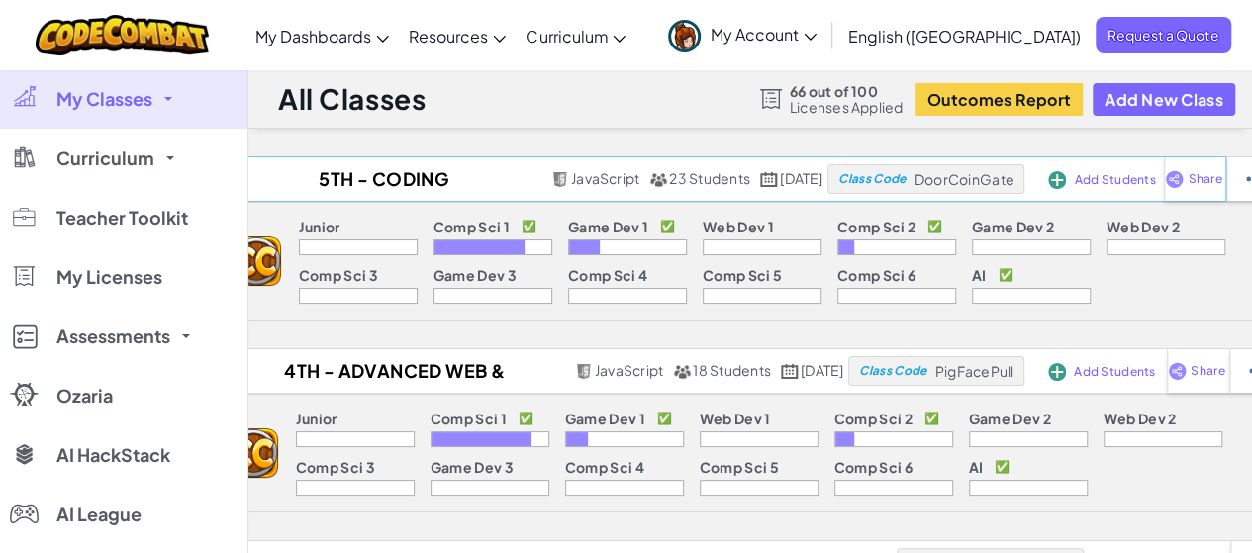
select select "5632661322961295f9428638"
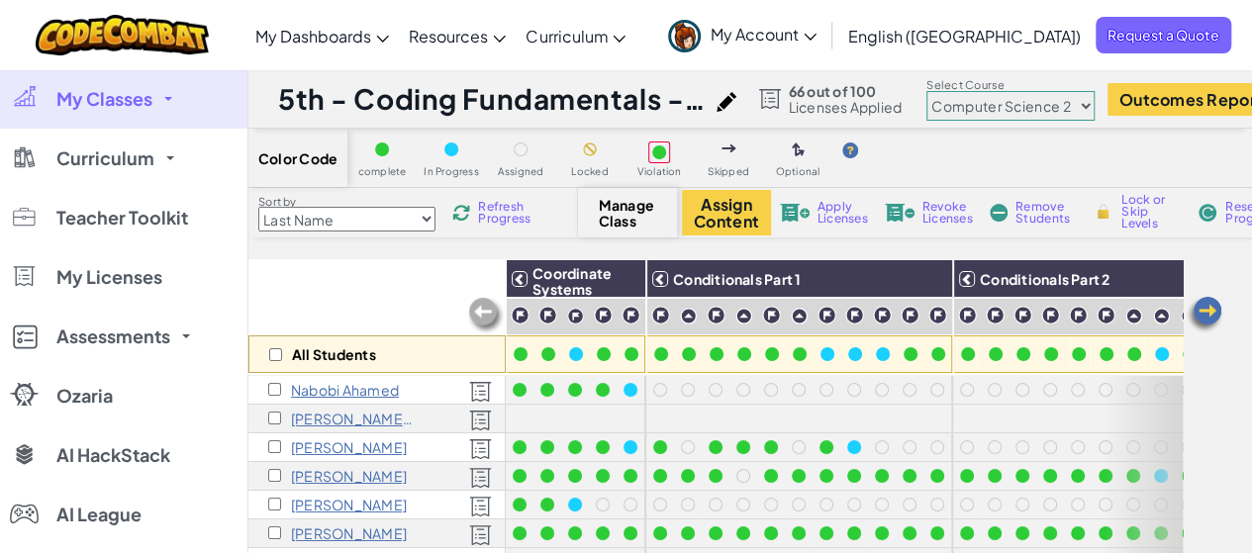
click at [604, 203] on span "Manage Class" at bounding box center [628, 213] width 58 height 32
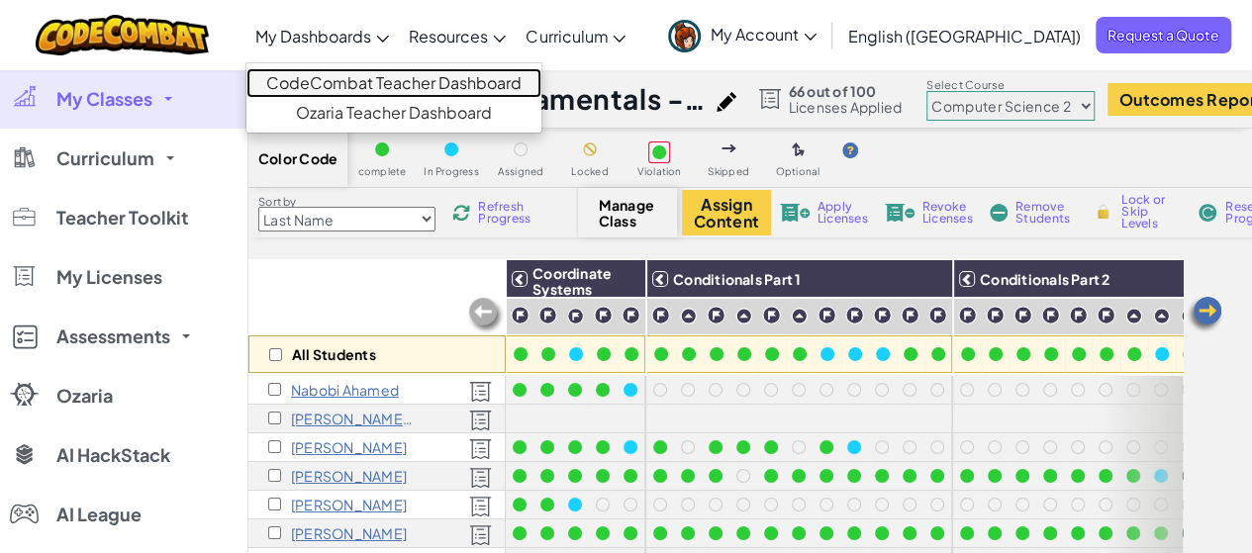
click at [352, 76] on link "CodeCombat Teacher Dashboard" at bounding box center [393, 83] width 295 height 30
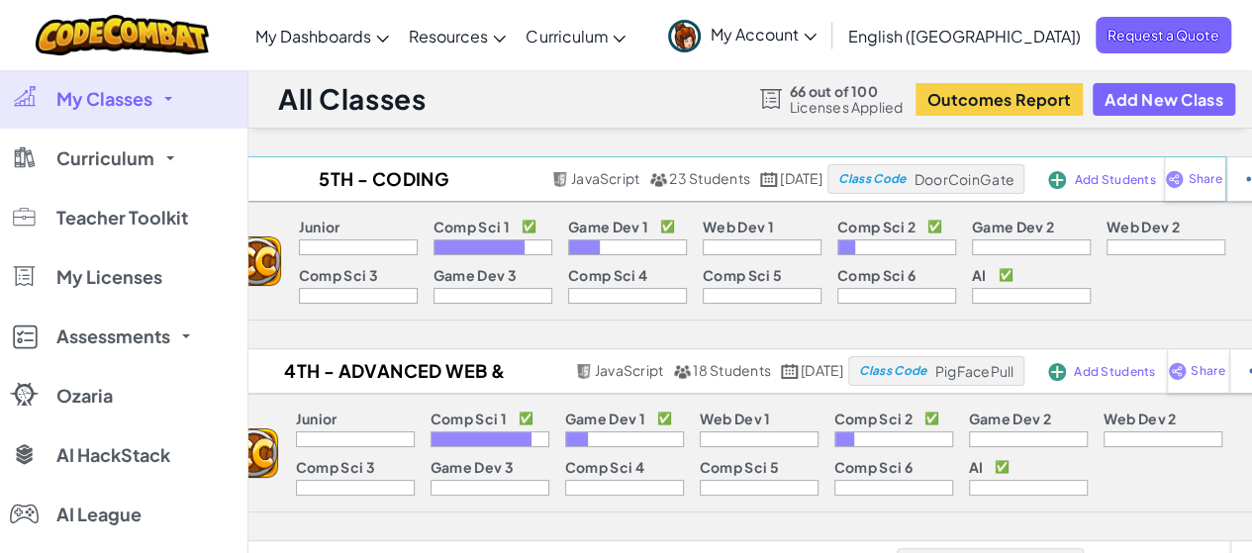
click at [1115, 180] on span "Add Students" at bounding box center [1114, 180] width 81 height 12
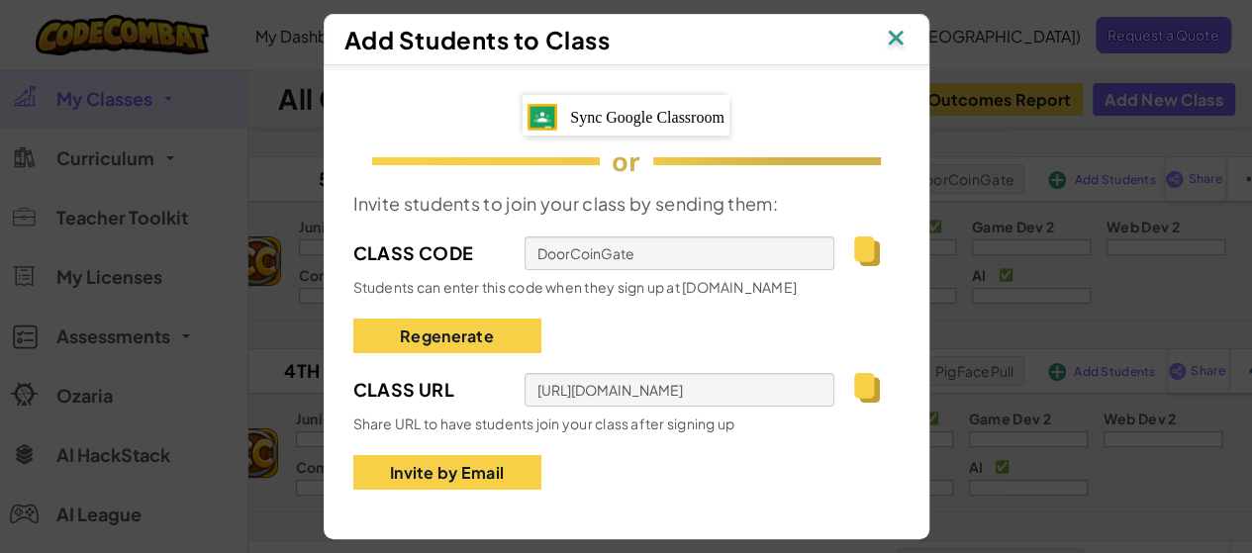
click at [647, 109] on span "Sync Google Classroom" at bounding box center [647, 117] width 154 height 17
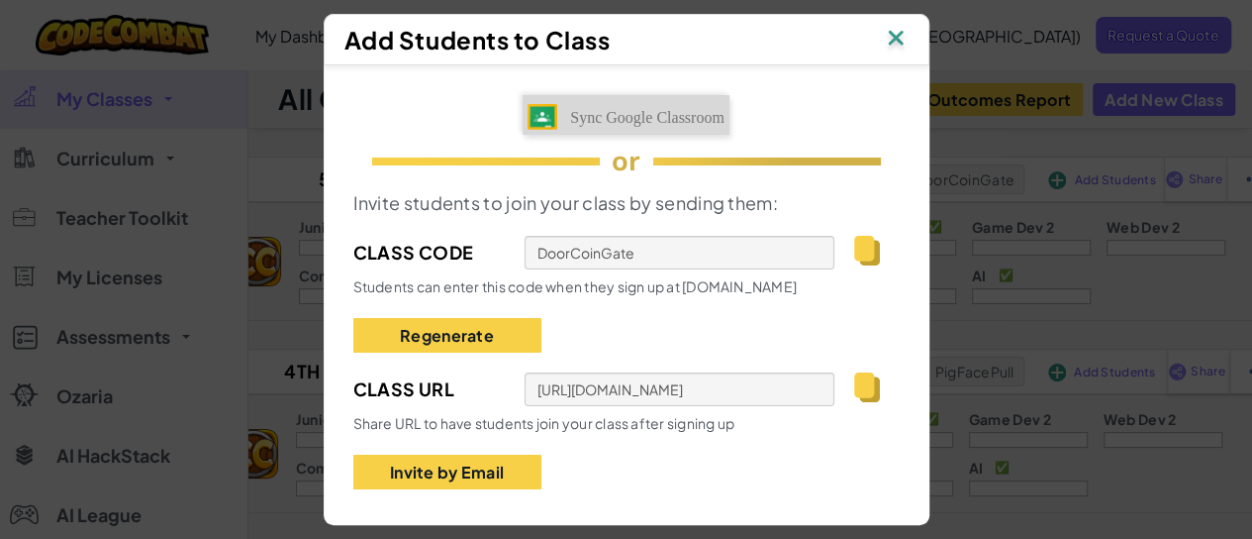
click at [891, 27] on img at bounding box center [896, 40] width 26 height 30
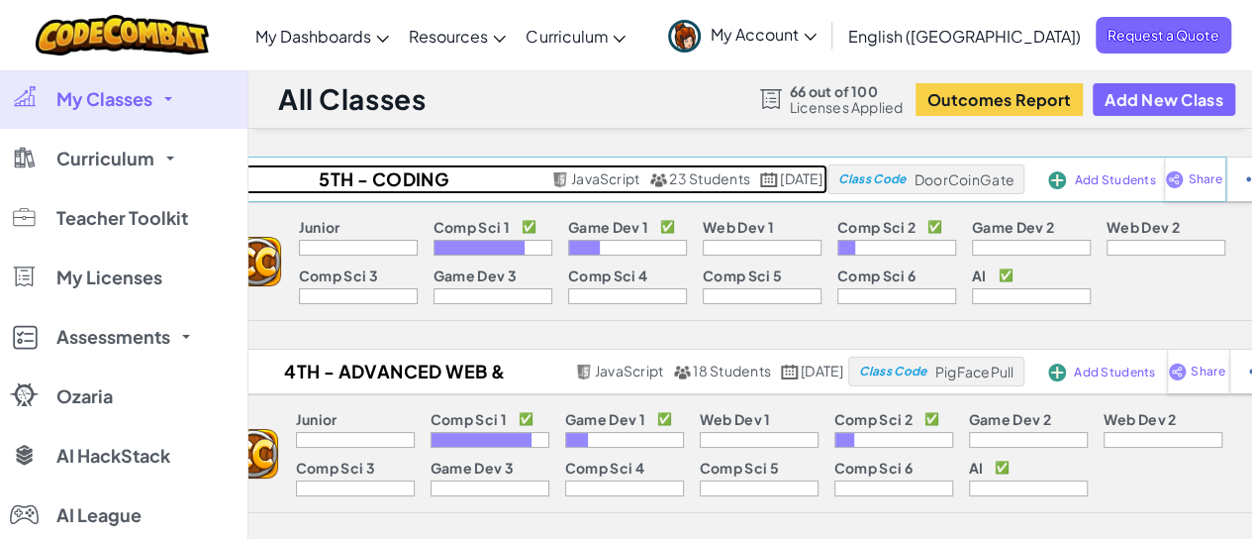
click at [669, 173] on span "23 Students" at bounding box center [709, 178] width 81 height 18
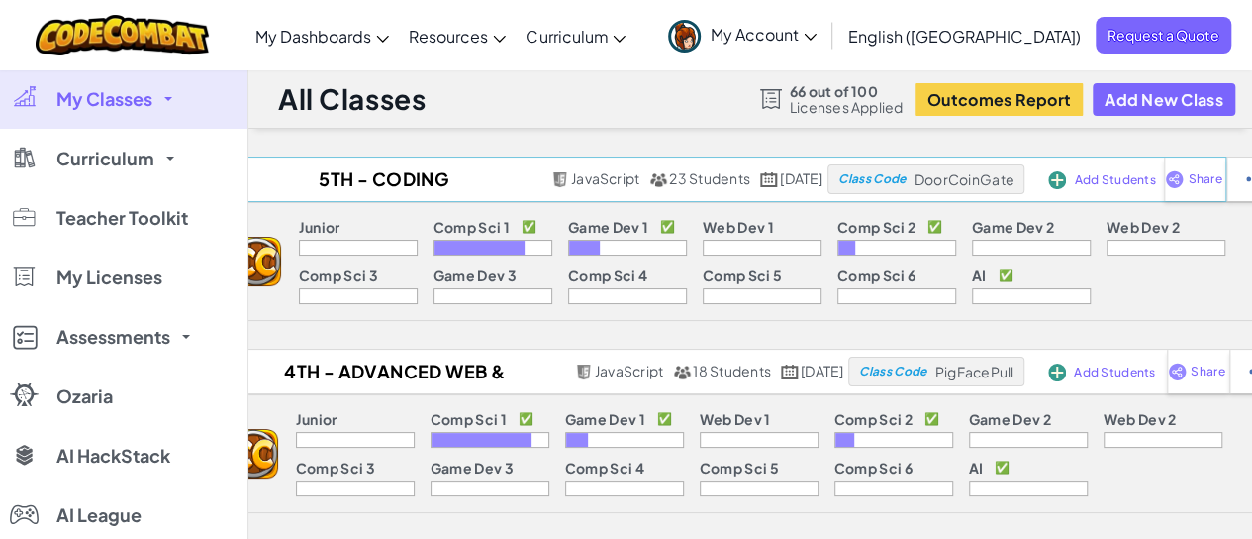
select select "5632661322961295f9428638"
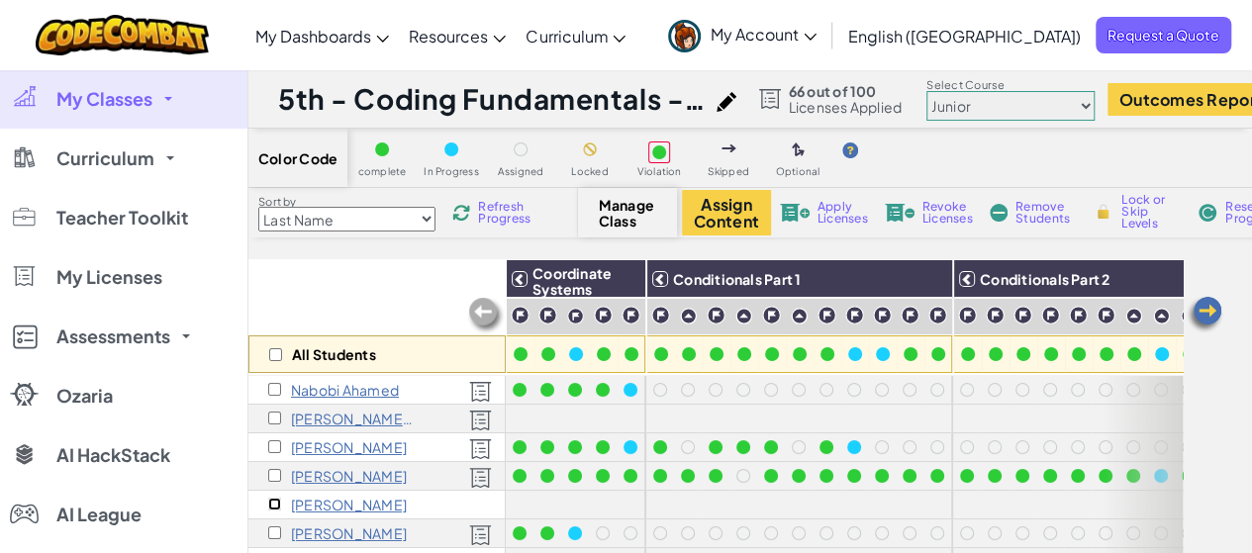
click at [278, 504] on input "checkbox" at bounding box center [274, 504] width 13 height 13
click at [822, 212] on span "Apply Licenses" at bounding box center [843, 213] width 50 height 24
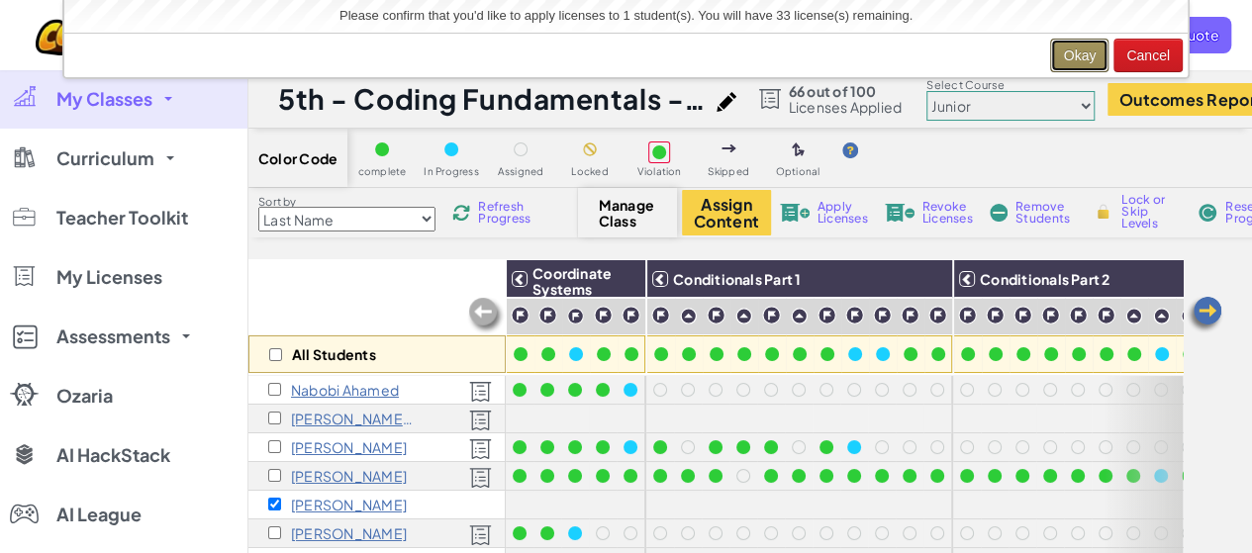
click at [1081, 58] on button "Okay" at bounding box center [1079, 56] width 58 height 34
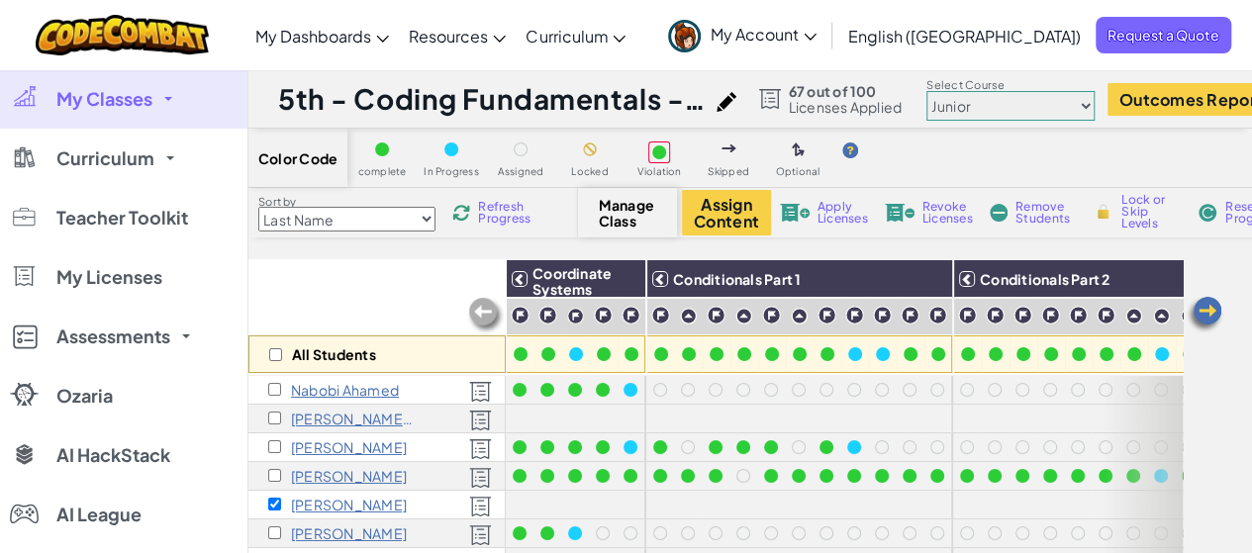
click at [506, 205] on span "Refresh Progress" at bounding box center [508, 213] width 61 height 24
click at [274, 502] on input "checkbox" at bounding box center [274, 504] width 13 height 13
checkbox input "false"
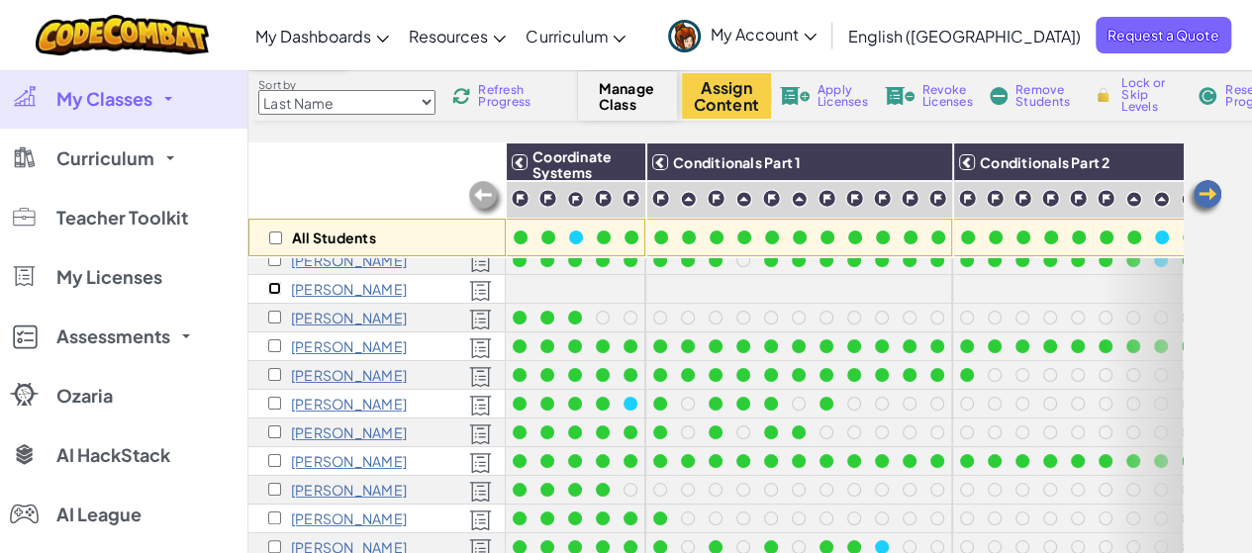
scroll to position [99, 0]
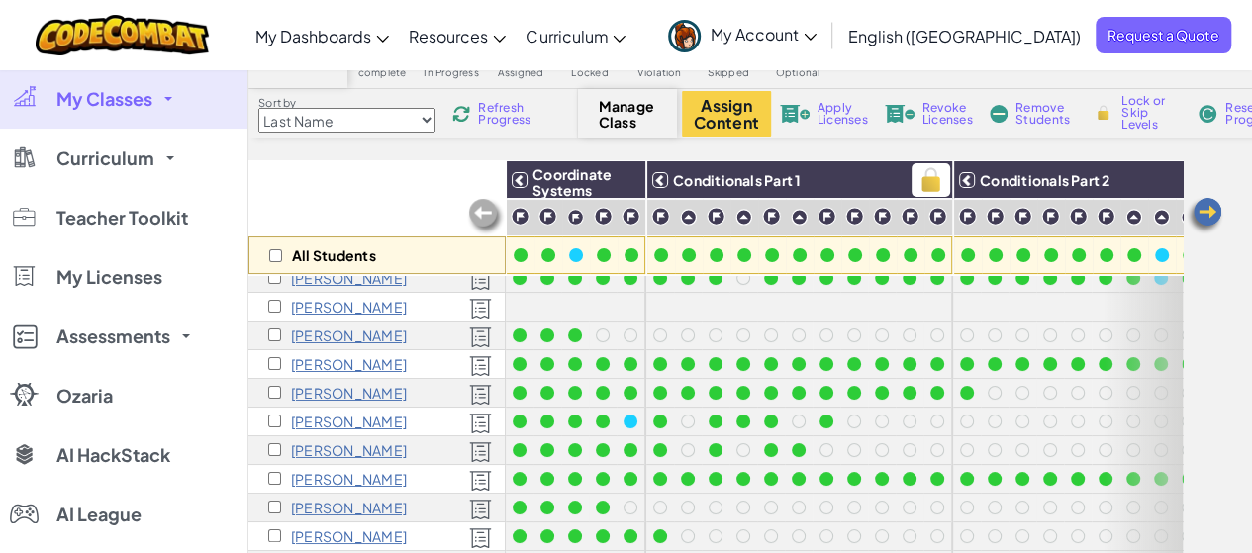
click at [770, 179] on span "Conditionals Part 1" at bounding box center [737, 180] width 128 height 18
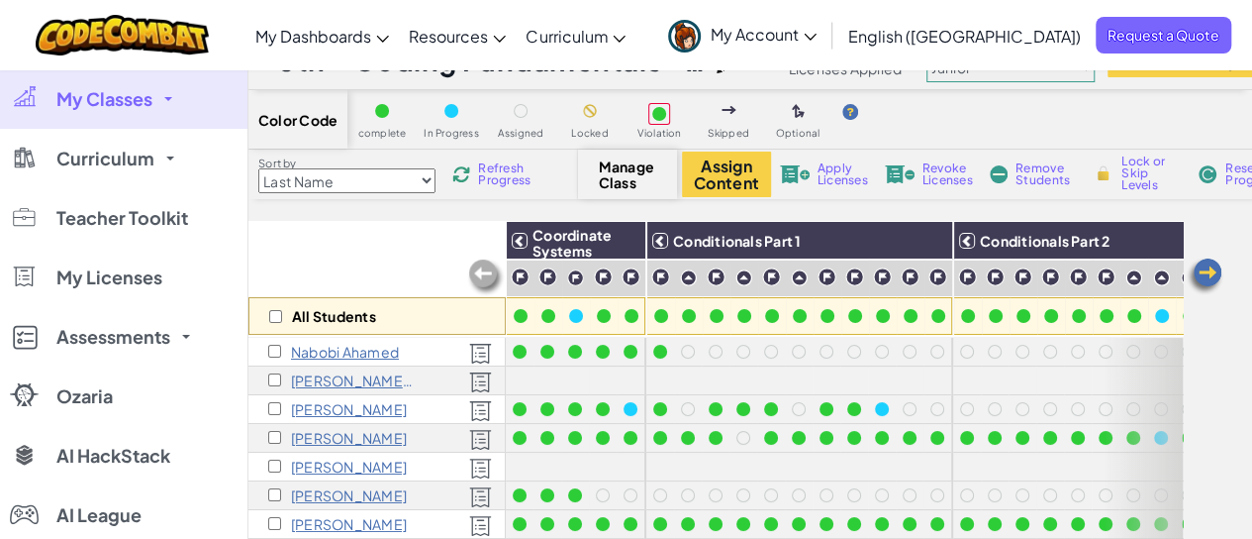
scroll to position [0, 0]
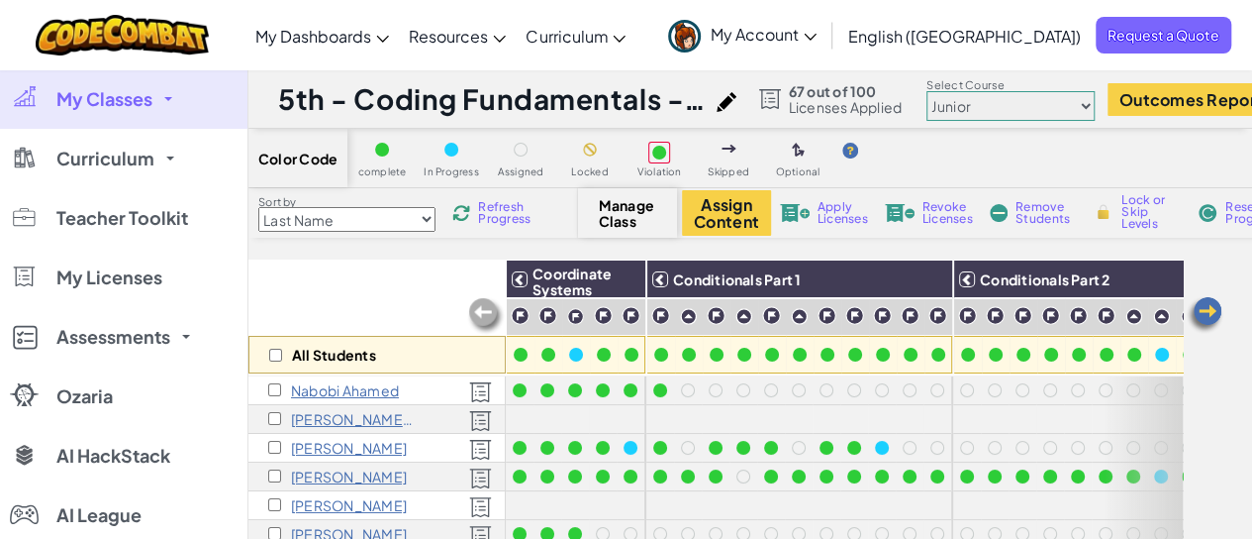
click at [1218, 323] on img at bounding box center [1205, 315] width 40 height 40
